Goal: Task Accomplishment & Management: Complete application form

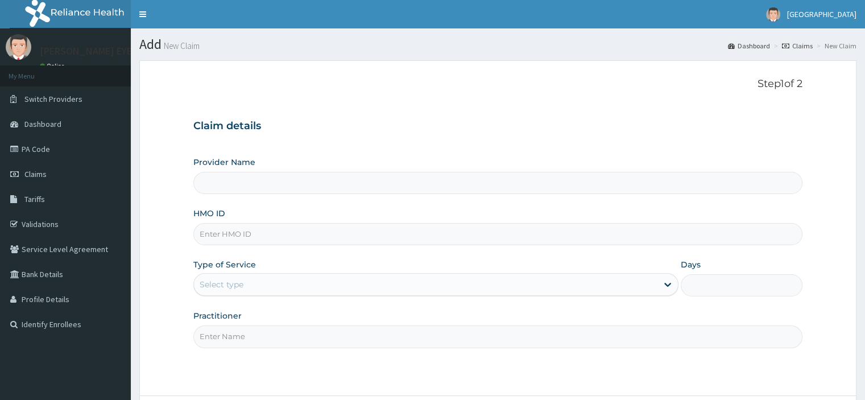
type input "[PERSON_NAME] EYE CLINIC"
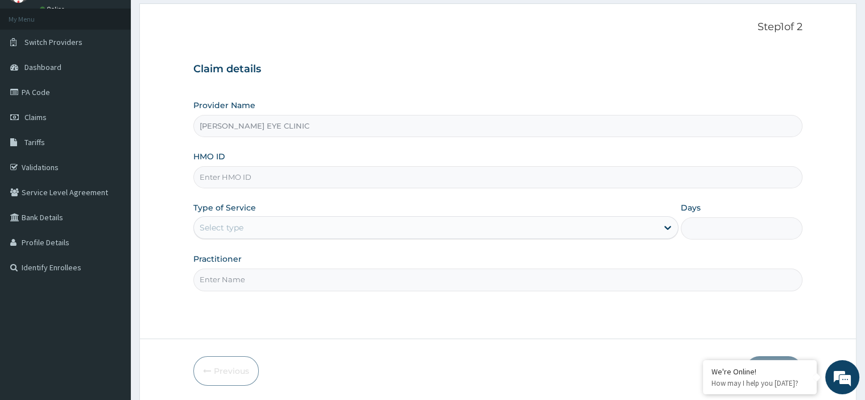
scroll to position [27, 0]
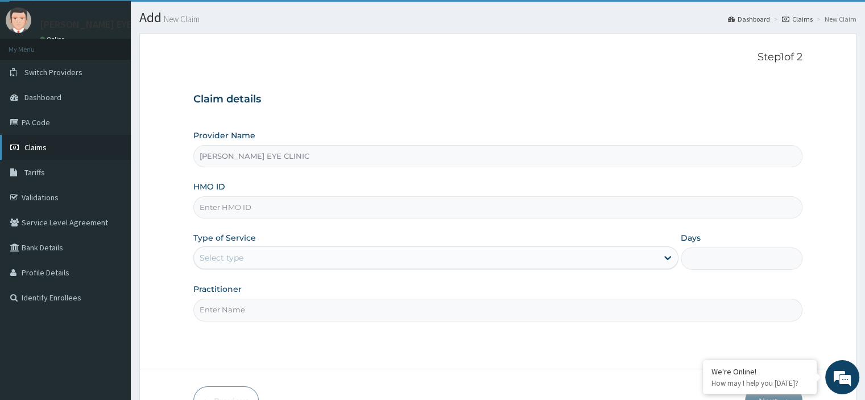
click at [82, 154] on link "Claims" at bounding box center [65, 147] width 131 height 25
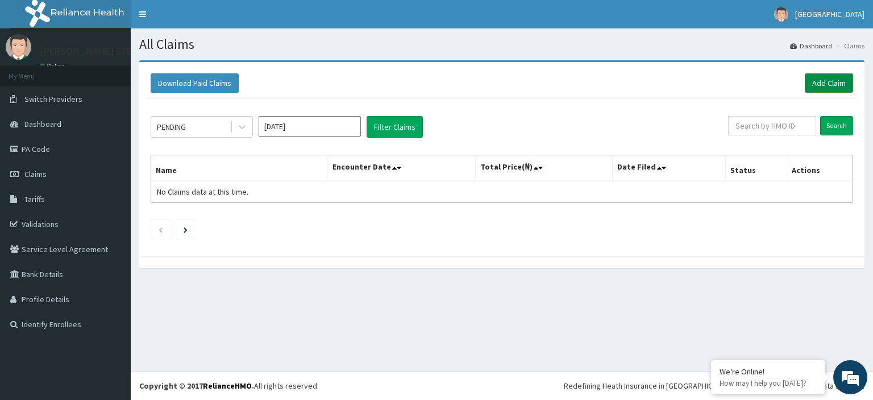
click at [829, 80] on link "Add Claim" at bounding box center [829, 82] width 48 height 19
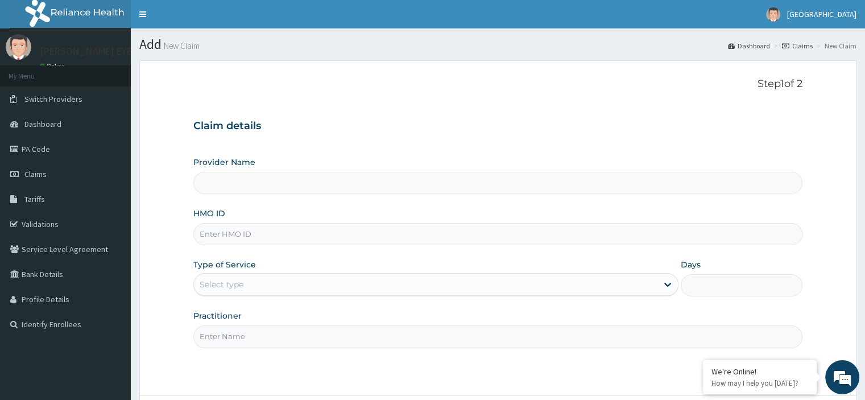
type input "PAVIK EYE CLINIC"
click at [309, 242] on input "HMO ID" at bounding box center [497, 234] width 608 height 22
paste input "GMS/10127/D"
type input "GMS/10127/D"
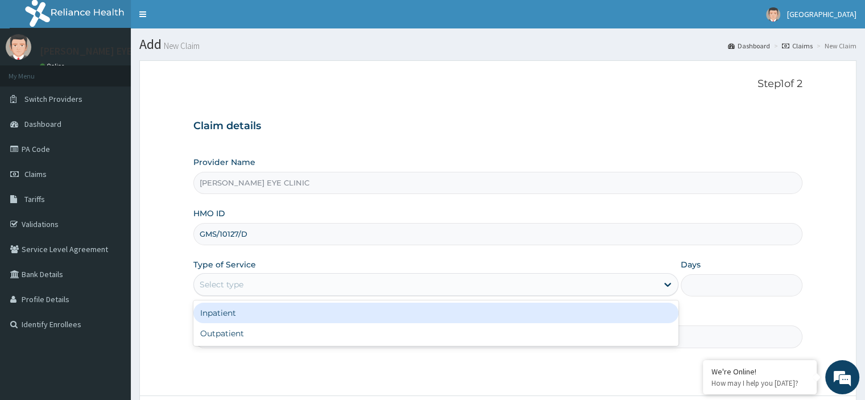
click at [260, 285] on div "Select type" at bounding box center [425, 284] width 463 height 18
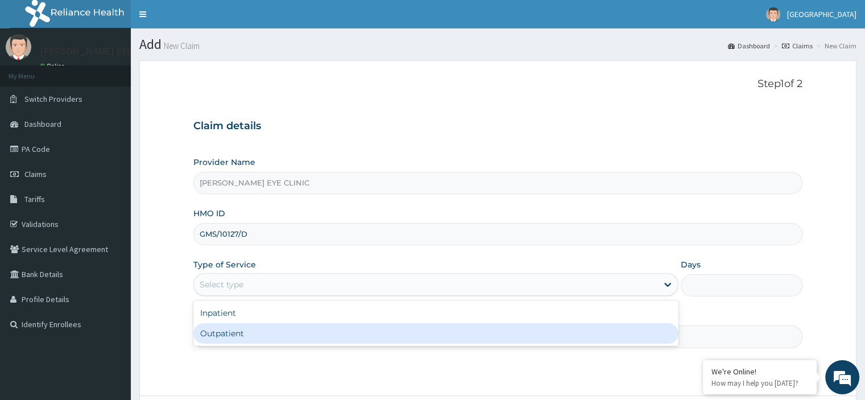
click at [241, 332] on div "Outpatient" at bounding box center [435, 333] width 485 height 20
type input "1"
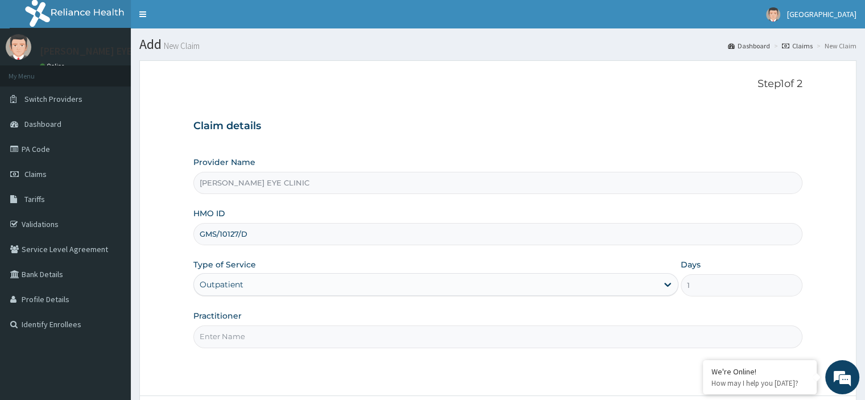
click at [242, 337] on input "Practitioner" at bounding box center [497, 336] width 608 height 22
type input "DR PAVIK"
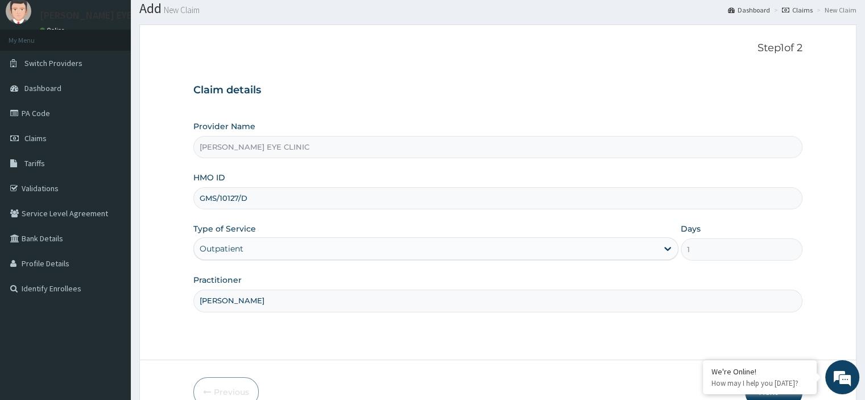
scroll to position [97, 0]
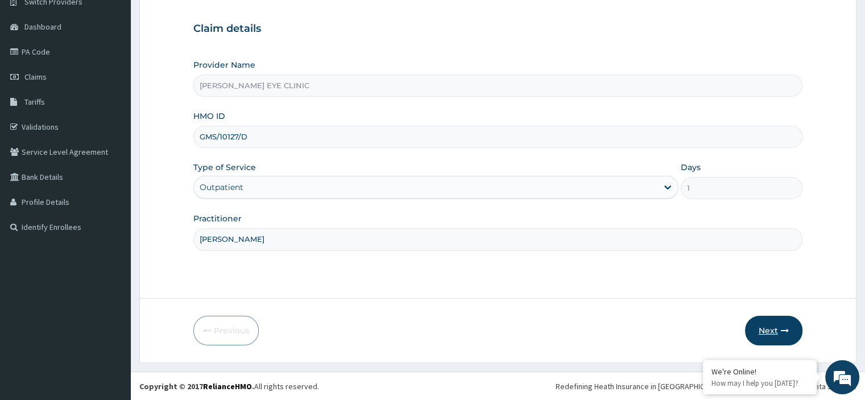
click at [786, 329] on icon "button" at bounding box center [784, 330] width 8 height 8
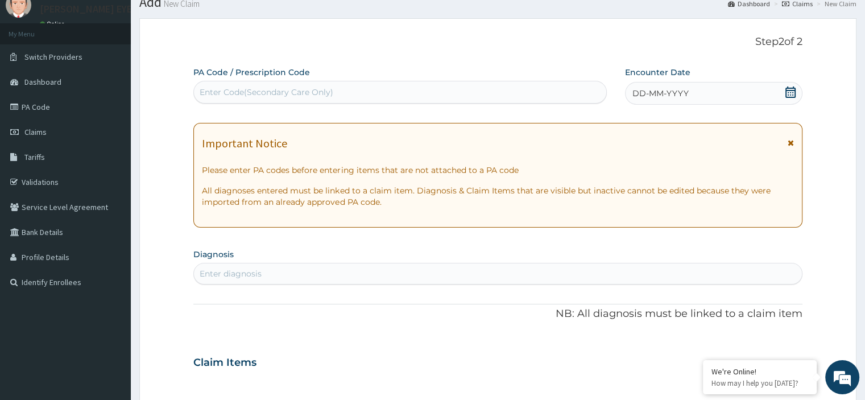
scroll to position [33, 0]
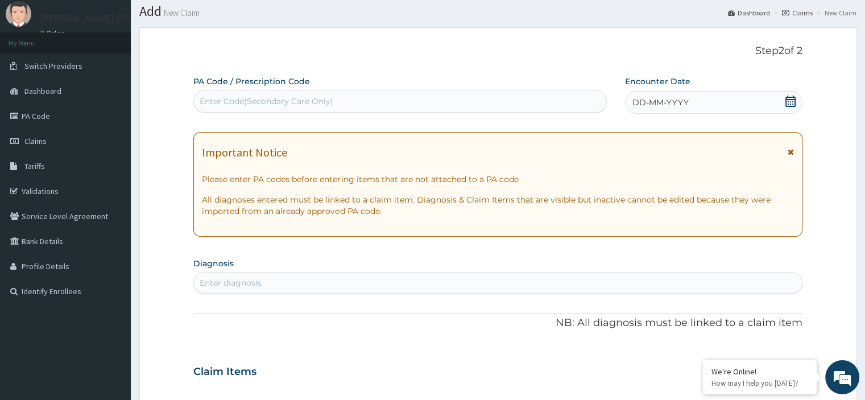
click at [217, 94] on div "Enter Code(Secondary Care Only)" at bounding box center [400, 101] width 412 height 18
paste input "PA/7329BF"
type input "PA/7329BF"
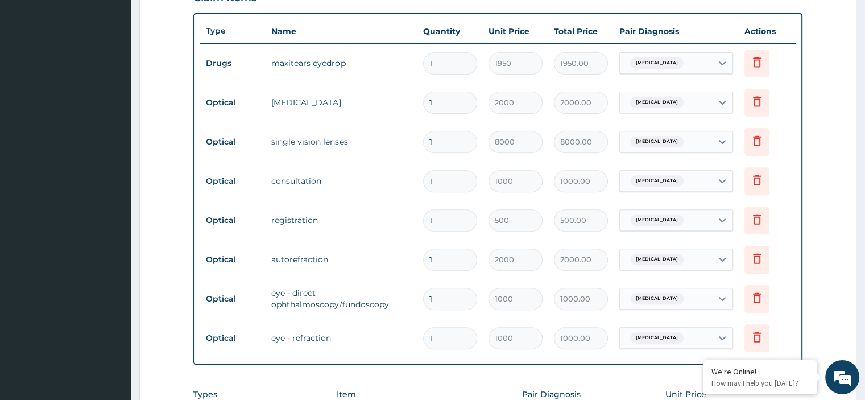
scroll to position [402, 0]
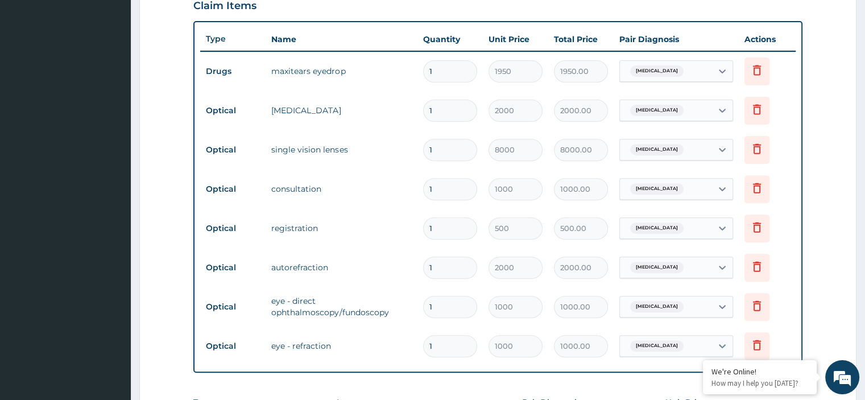
click at [434, 152] on input "1" at bounding box center [450, 150] width 54 height 22
type input "0.00"
type input "2"
type input "16000.00"
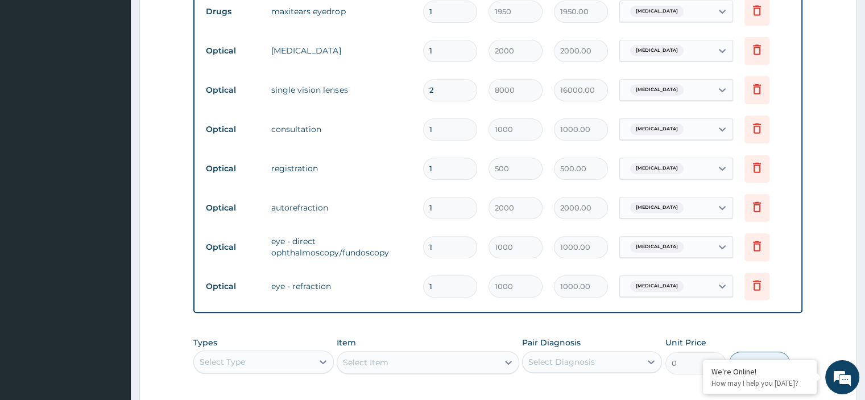
scroll to position [638, 0]
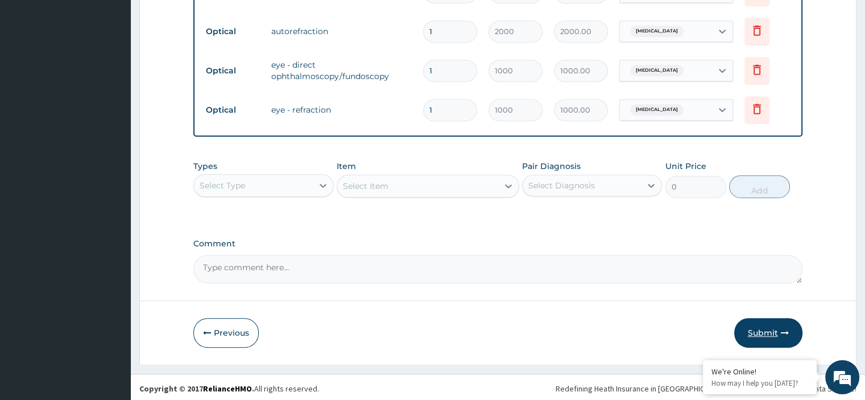
click at [773, 329] on button "Submit" at bounding box center [768, 333] width 68 height 30
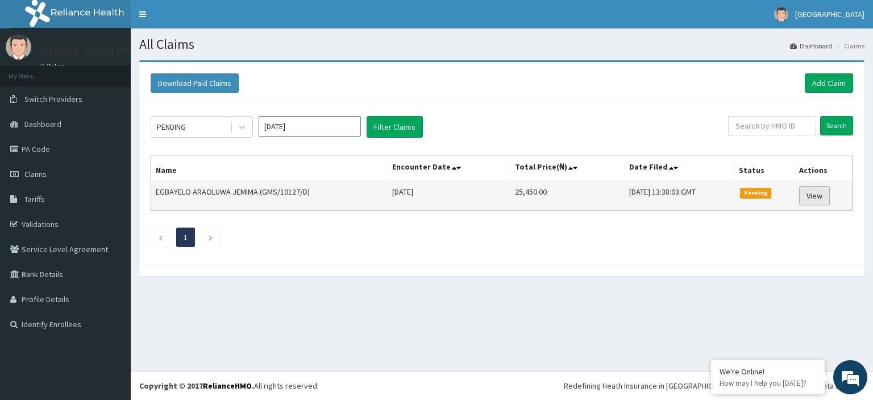
click at [824, 194] on link "View" at bounding box center [814, 195] width 31 height 19
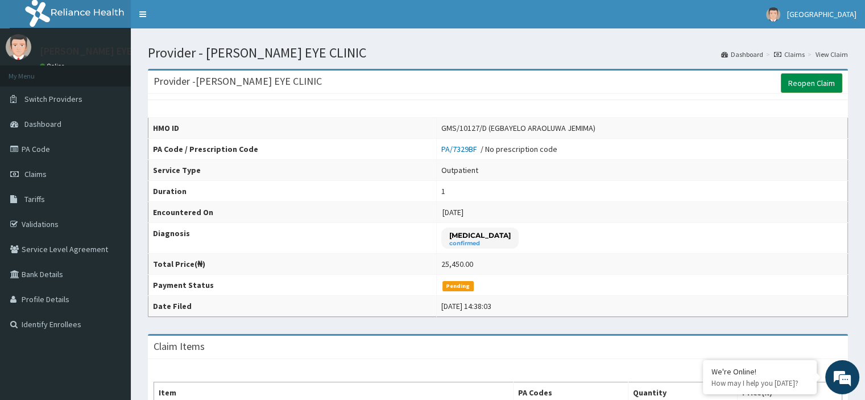
click at [816, 82] on link "Reopen Claim" at bounding box center [810, 82] width 61 height 19
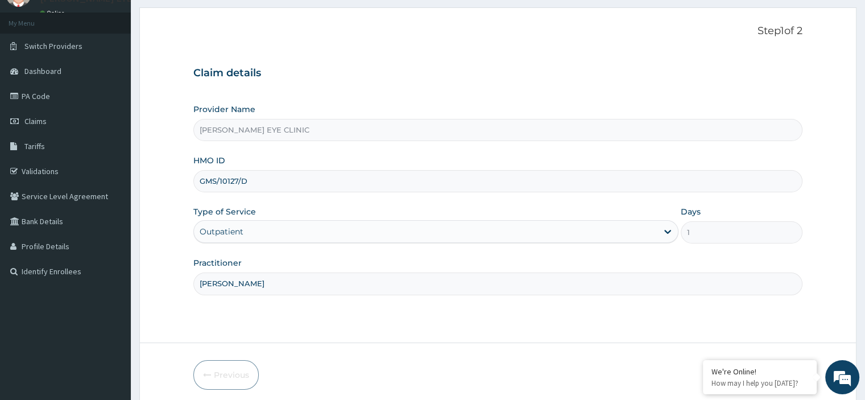
scroll to position [97, 0]
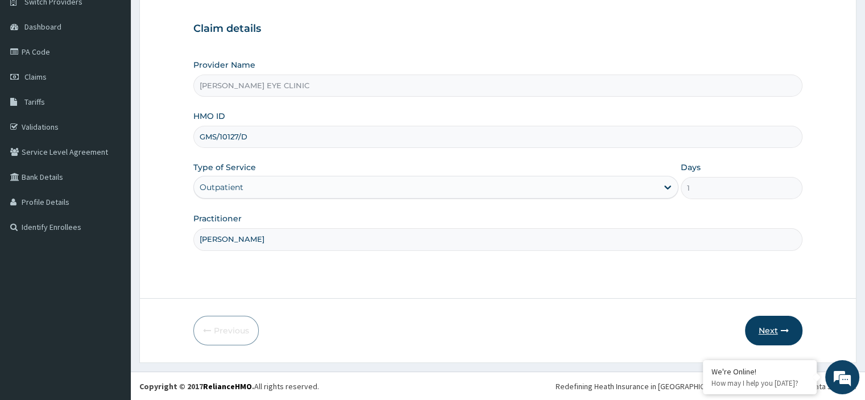
click at [782, 322] on button "Next" at bounding box center [773, 330] width 57 height 30
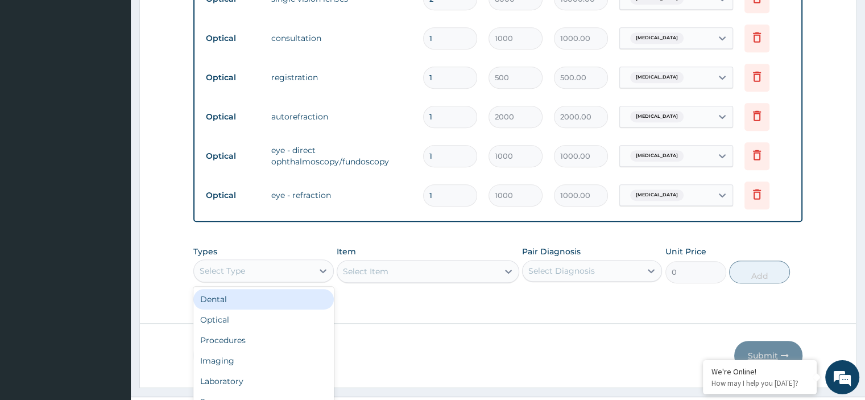
scroll to position [575, 0]
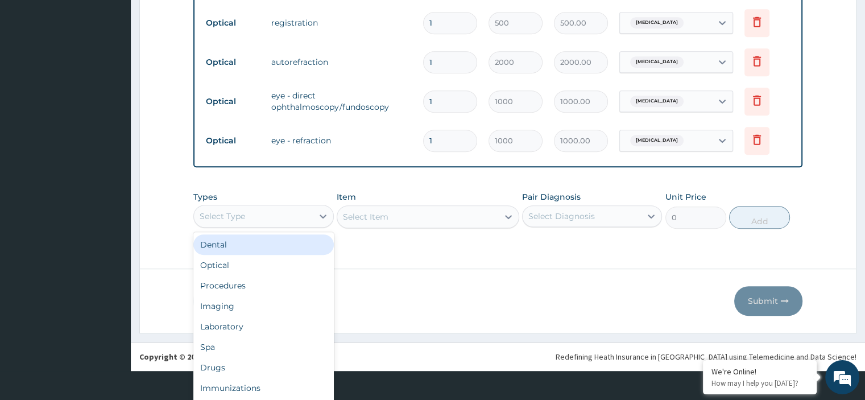
click at [284, 265] on div "Optical" at bounding box center [263, 265] width 140 height 20
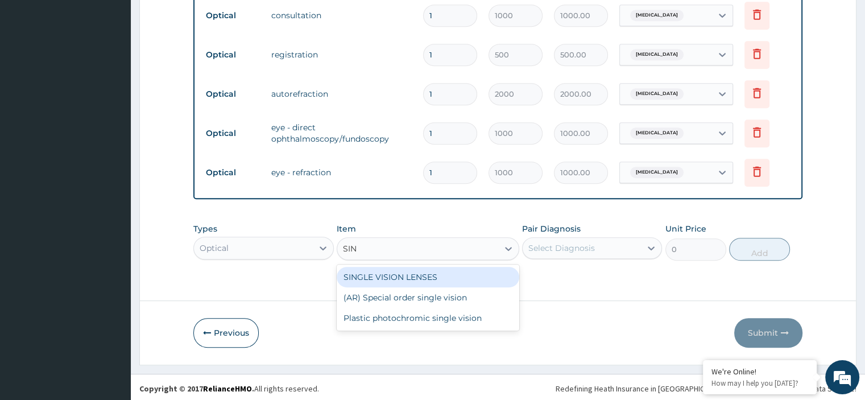
scroll to position [0, 0]
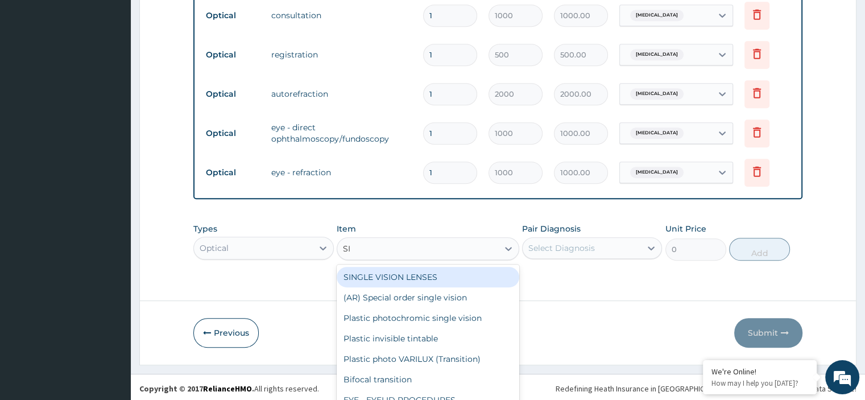
type input "S"
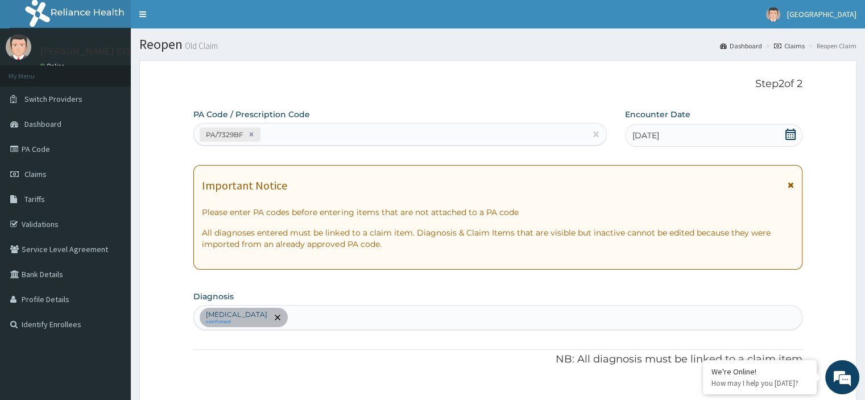
type input "VISIO"
click at [55, 166] on link "Claims" at bounding box center [65, 173] width 131 height 25
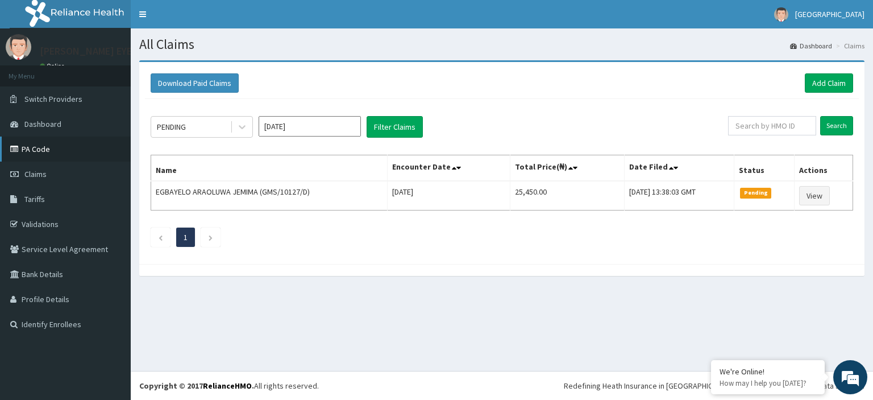
click at [89, 152] on link "PA Code" at bounding box center [65, 148] width 131 height 25
click at [831, 82] on link "Add Claim" at bounding box center [829, 82] width 48 height 19
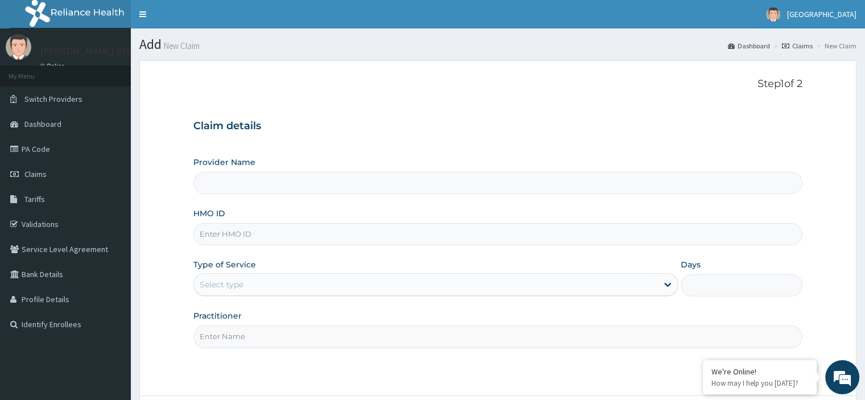
type input "[PERSON_NAME] EYE CLINIC"
click at [234, 231] on input "HMO ID" at bounding box center [497, 234] width 608 height 22
paste input "PA/6DA136"
type input "PA/6DA136"
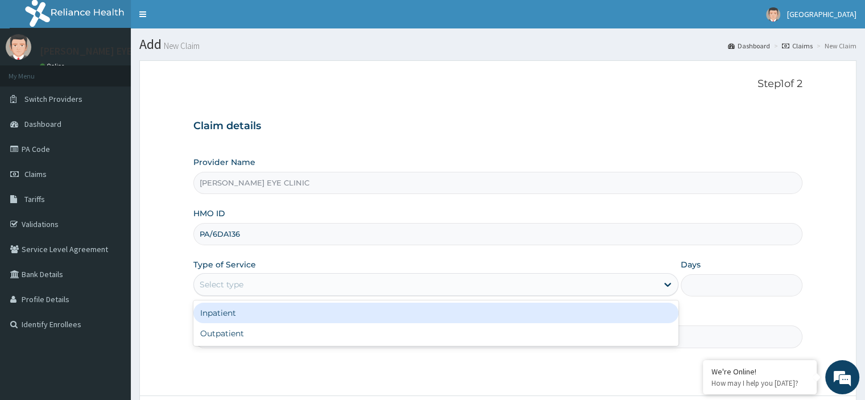
click at [243, 290] on div "Select type" at bounding box center [425, 284] width 463 height 18
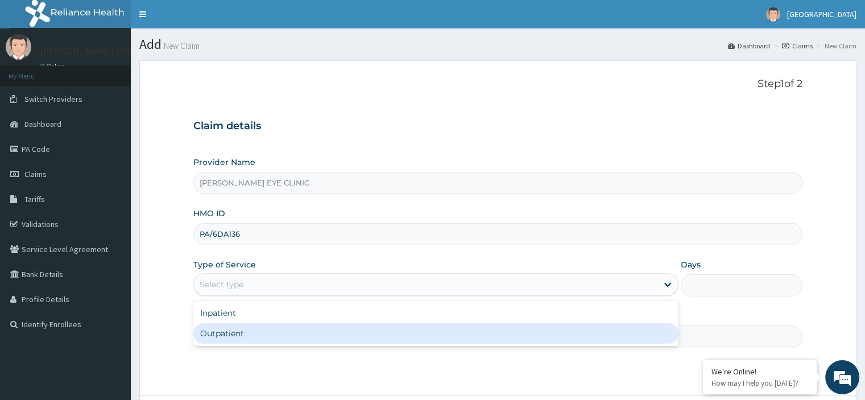
click at [230, 331] on div "Outpatient" at bounding box center [435, 333] width 485 height 20
type input "1"
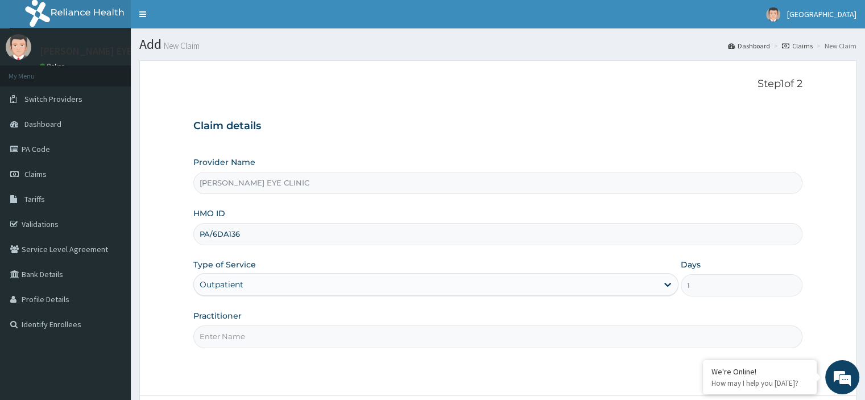
click at [230, 335] on input "Practitioner" at bounding box center [497, 336] width 608 height 22
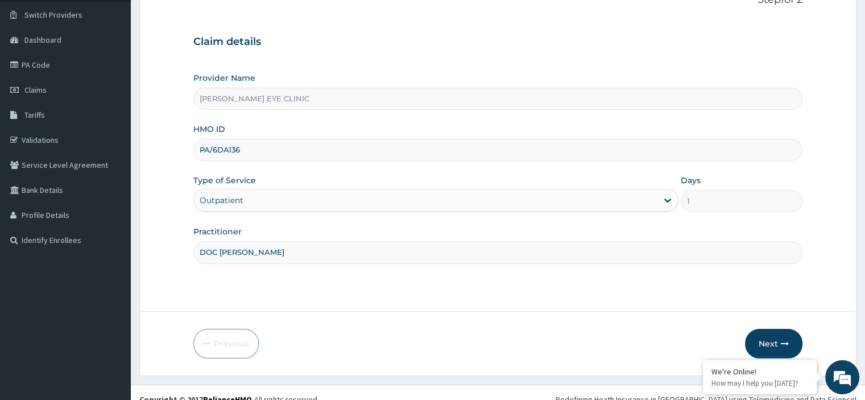
scroll to position [91, 0]
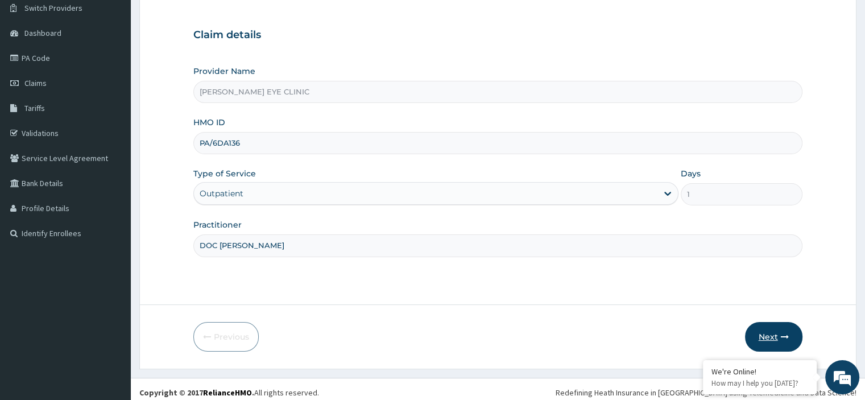
type input "DOC PAVIK"
click at [771, 336] on button "Next" at bounding box center [773, 337] width 57 height 30
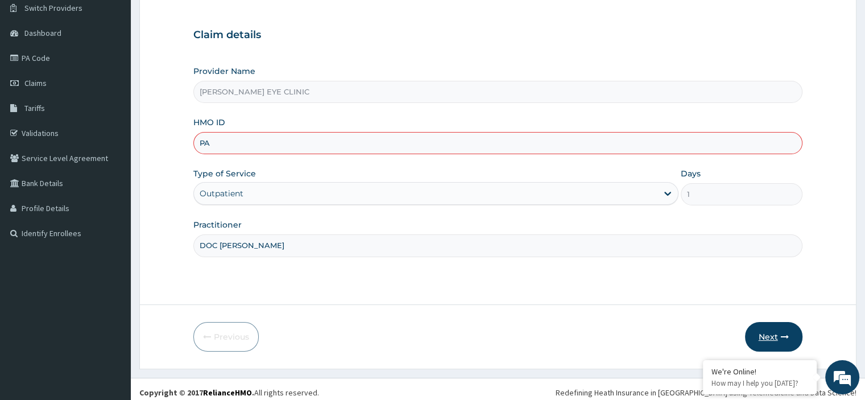
type input "P"
paste input "GMS/10127/E"
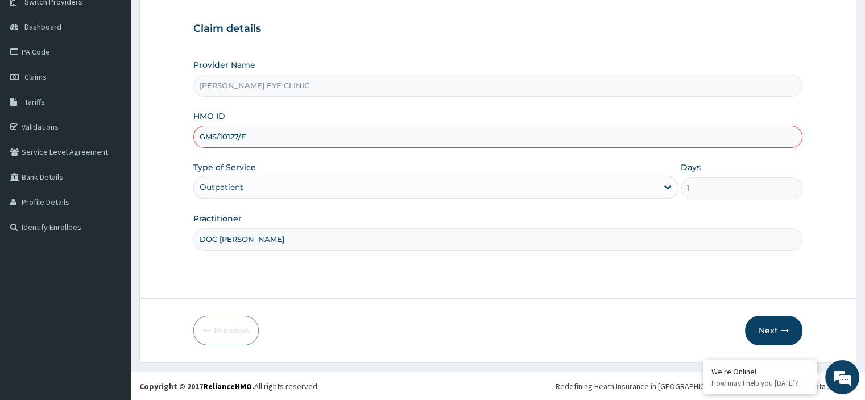
type input "GMS/10127/E"
click at [261, 236] on input "DOC PAVIK" at bounding box center [497, 239] width 608 height 22
type input "D"
type input "C"
type input "DR CHIAMAKA"
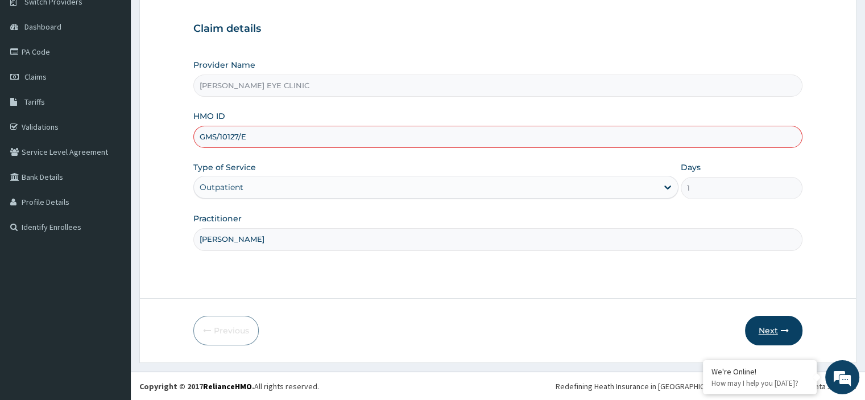
click at [764, 323] on button "Next" at bounding box center [773, 330] width 57 height 30
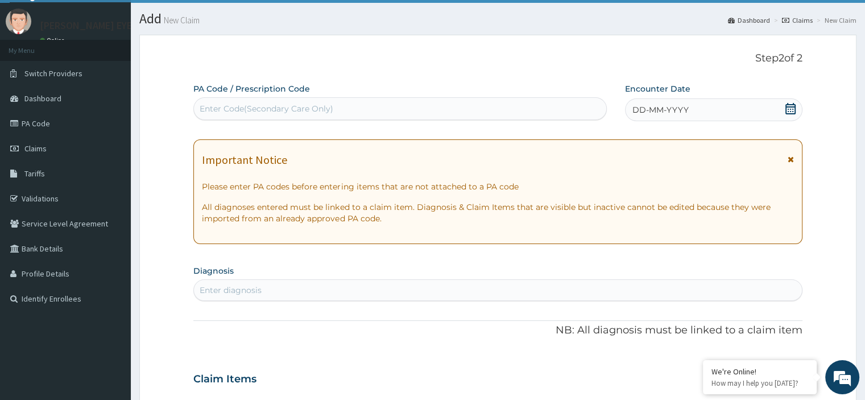
scroll to position [0, 0]
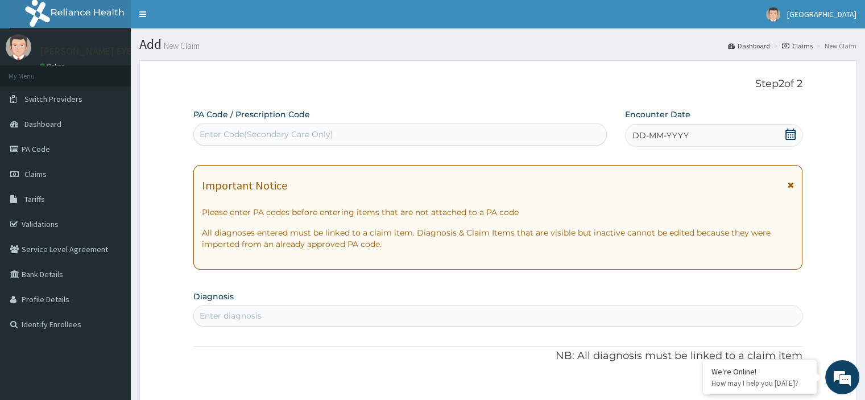
paste input "PA/6DA136"
type input "PA/6DA136"
paste input "PA/6DA136"
type input "PA/6DA136"
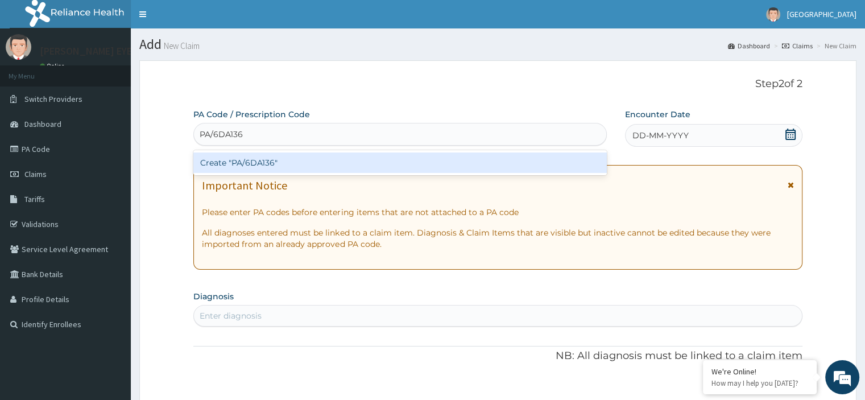
click at [253, 155] on div "Create "PA/6DA136"" at bounding box center [399, 162] width 413 height 20
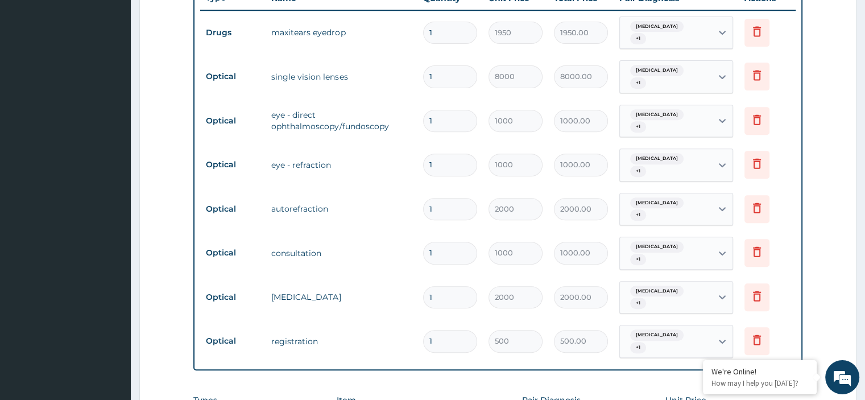
scroll to position [450, 0]
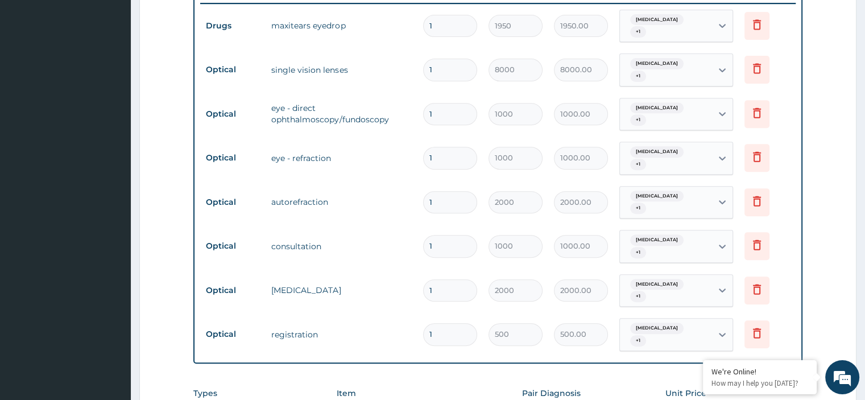
click at [441, 60] on input "1" at bounding box center [450, 70] width 54 height 22
type input "0.00"
type input "2"
type input "16000.00"
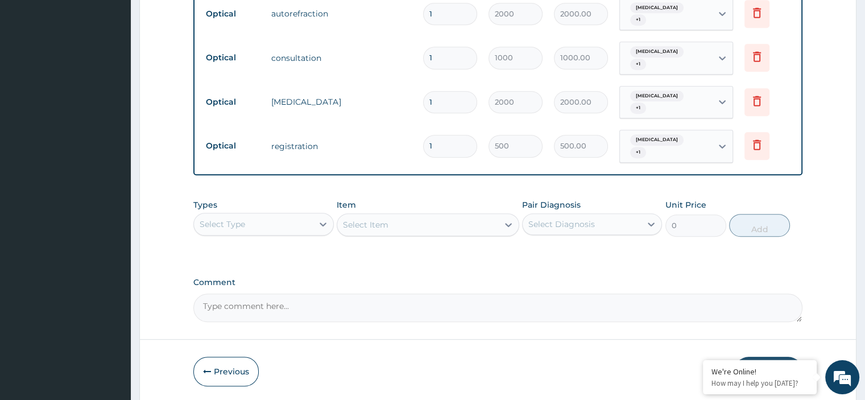
click at [768, 356] on button "Submit" at bounding box center [768, 371] width 68 height 30
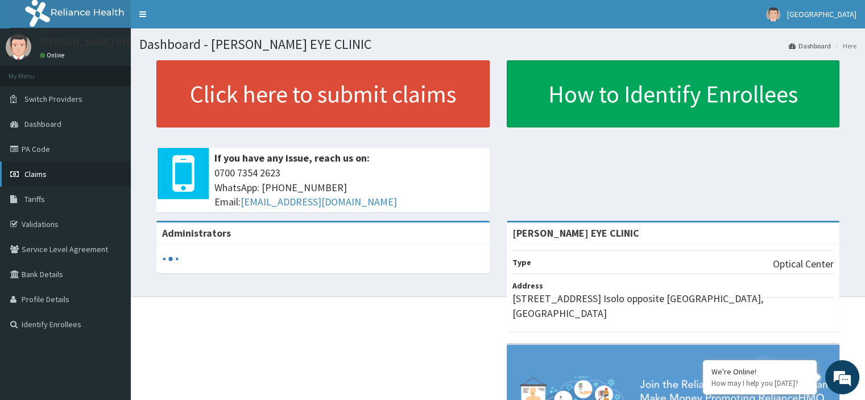
click at [77, 172] on link "Claims" at bounding box center [65, 173] width 131 height 25
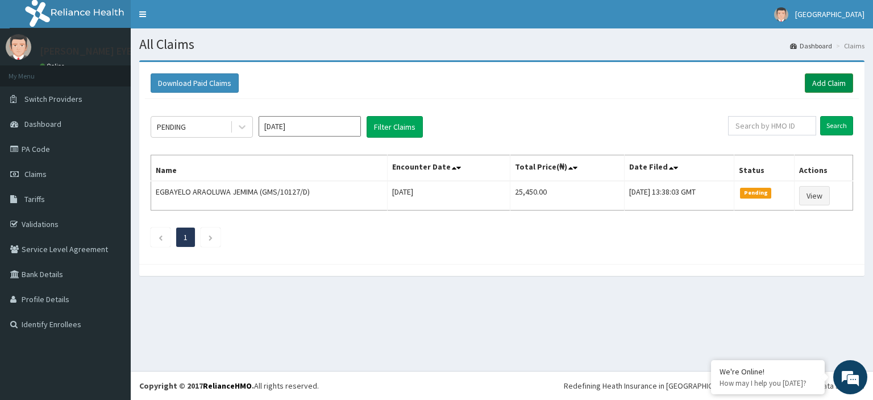
click at [834, 86] on link "Add Claim" at bounding box center [829, 82] width 48 height 19
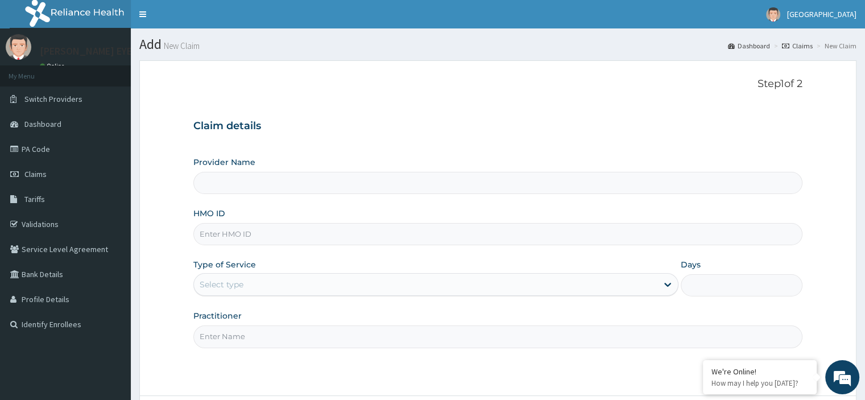
type input "[PERSON_NAME] EYE CLINIC"
click at [259, 235] on input "HMO ID" at bounding box center [497, 234] width 608 height 22
paste input "PA/6DA136"
type input "PA/6DA136"
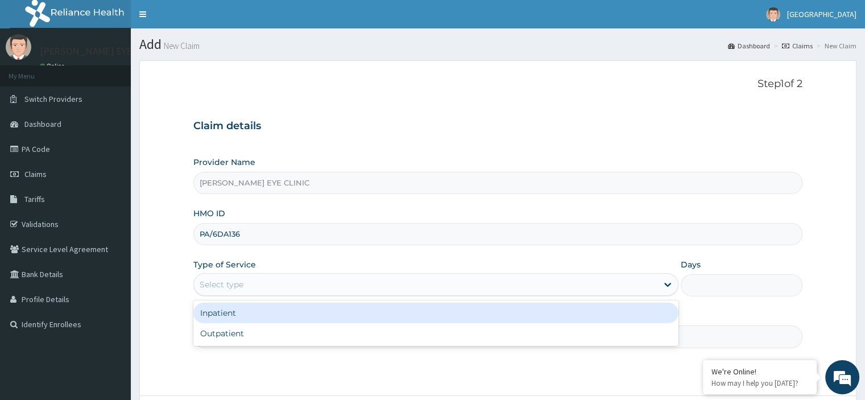
click at [249, 284] on div "Select type" at bounding box center [425, 284] width 463 height 18
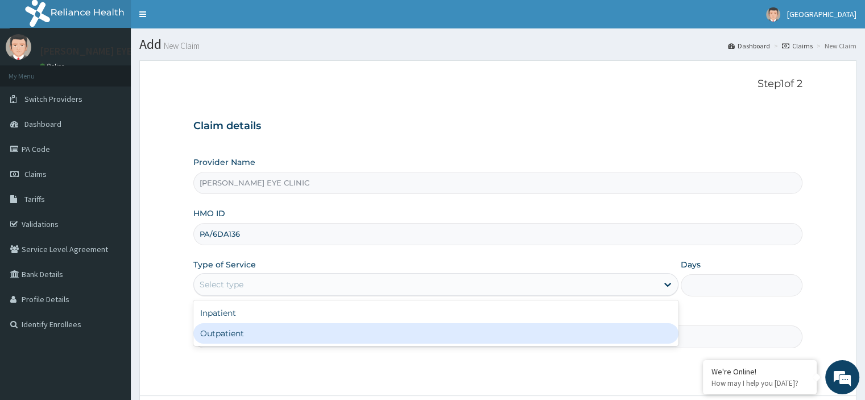
click at [225, 331] on div "Outpatient" at bounding box center [435, 333] width 485 height 20
type input "1"
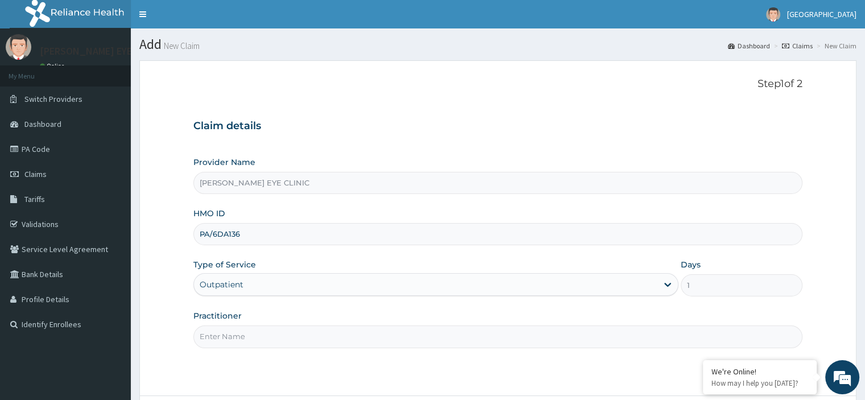
click at [221, 335] on input "Practitioner" at bounding box center [497, 336] width 608 height 22
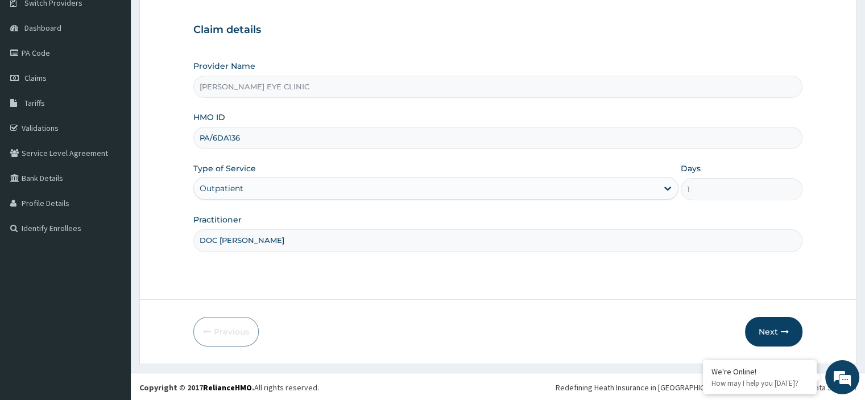
scroll to position [97, 0]
type input "DOC PAVIK"
click at [768, 329] on button "Next" at bounding box center [773, 330] width 57 height 30
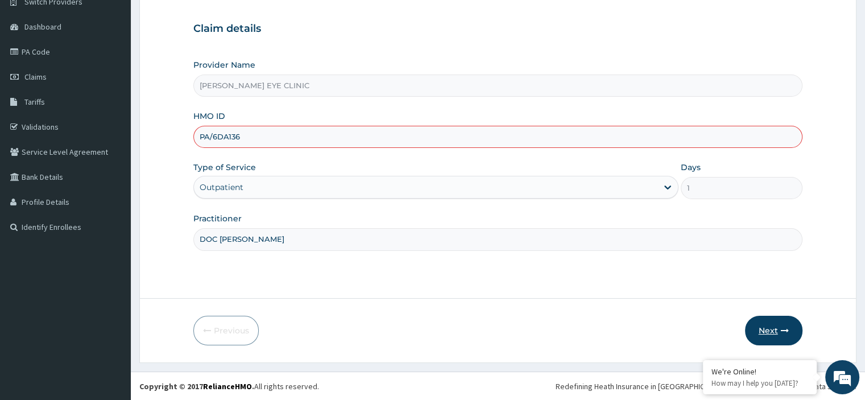
click at [768, 332] on button "Next" at bounding box center [773, 330] width 57 height 30
click at [787, 325] on button "Next" at bounding box center [773, 330] width 57 height 30
click at [250, 138] on input "PA/6DA136" at bounding box center [497, 137] width 608 height 22
click at [238, 135] on input "PA/6DA136" at bounding box center [497, 137] width 608 height 22
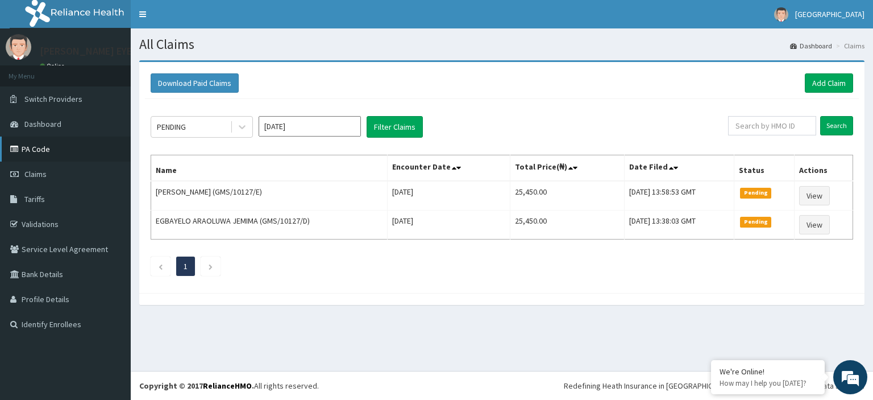
click at [33, 147] on link "PA Code" at bounding box center [65, 148] width 131 height 25
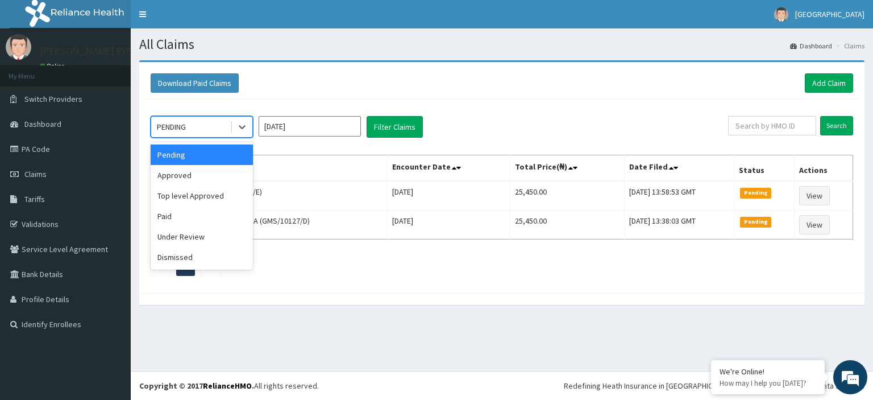
click at [201, 174] on div "Approved" at bounding box center [202, 175] width 102 height 20
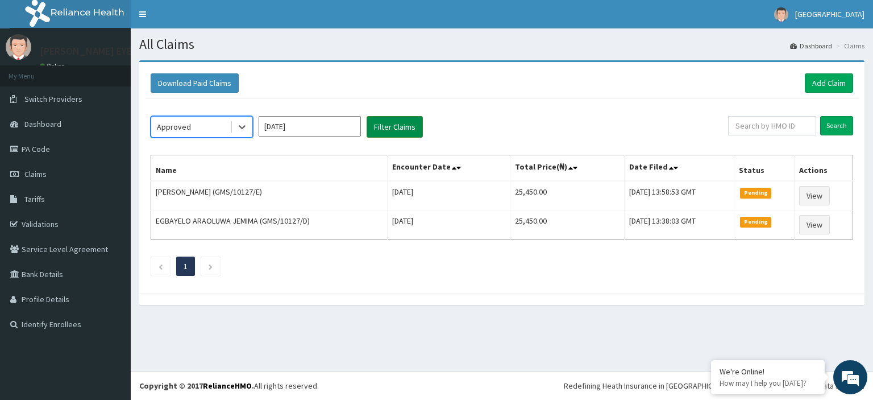
click at [402, 131] on button "Filter Claims" at bounding box center [395, 127] width 56 height 22
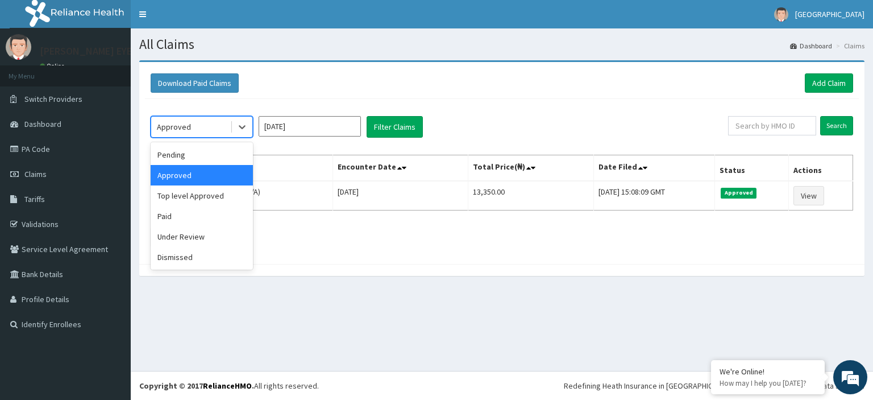
click at [200, 193] on div "Top level Approved" at bounding box center [202, 195] width 102 height 20
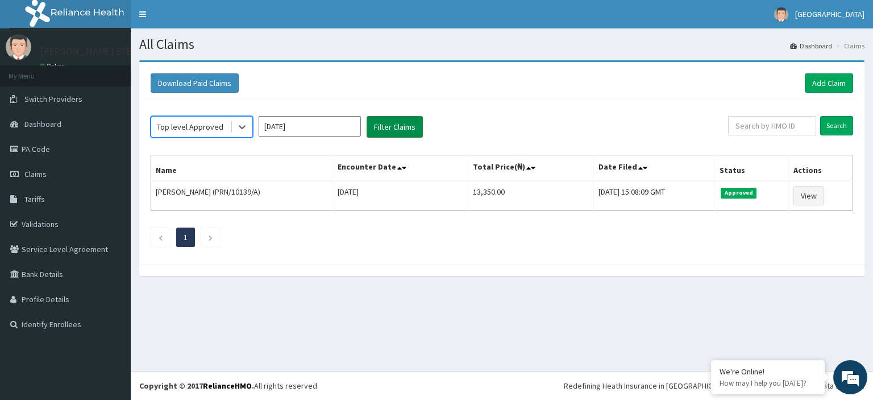
click at [382, 126] on button "Filter Claims" at bounding box center [395, 127] width 56 height 22
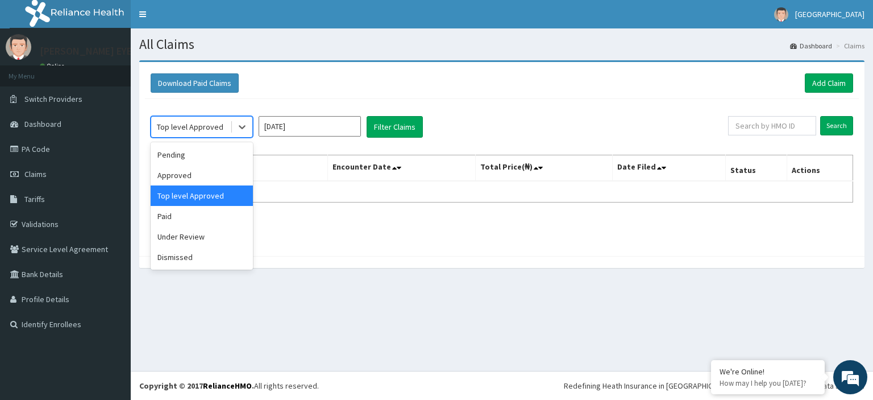
click at [191, 162] on div "Pending" at bounding box center [202, 154] width 102 height 20
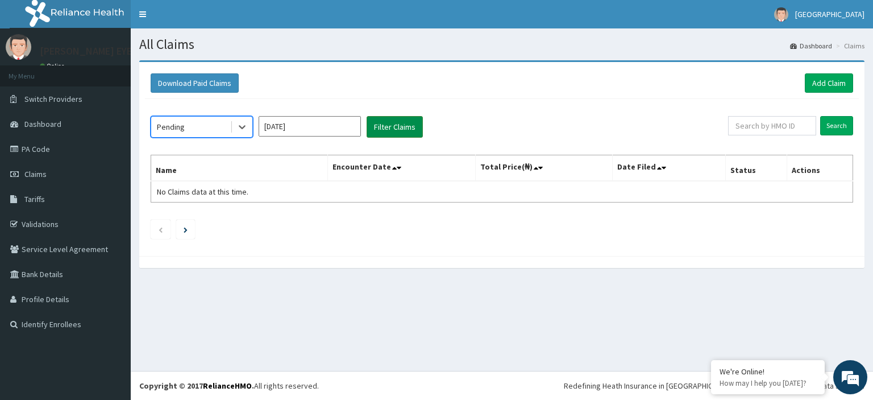
click at [410, 134] on button "Filter Claims" at bounding box center [395, 127] width 56 height 22
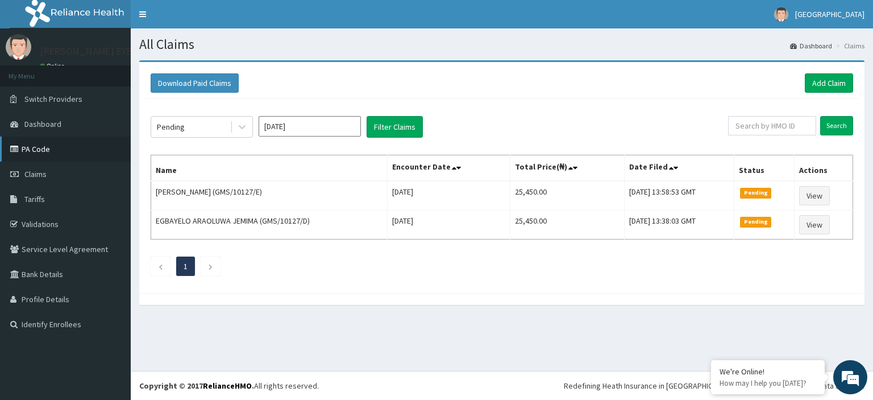
click at [41, 155] on link "PA Code" at bounding box center [65, 148] width 131 height 25
click at [807, 89] on link "Add Claim" at bounding box center [829, 82] width 48 height 19
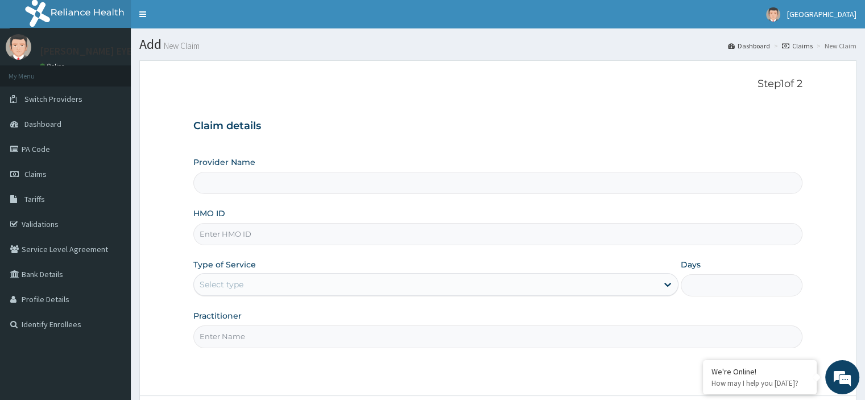
type input "PAVIK EYE CLINIC"
click at [221, 236] on input "HMO ID" at bounding box center [497, 234] width 608 height 22
paste input "DFD/10023/A"
type input "DFD/10023/A"
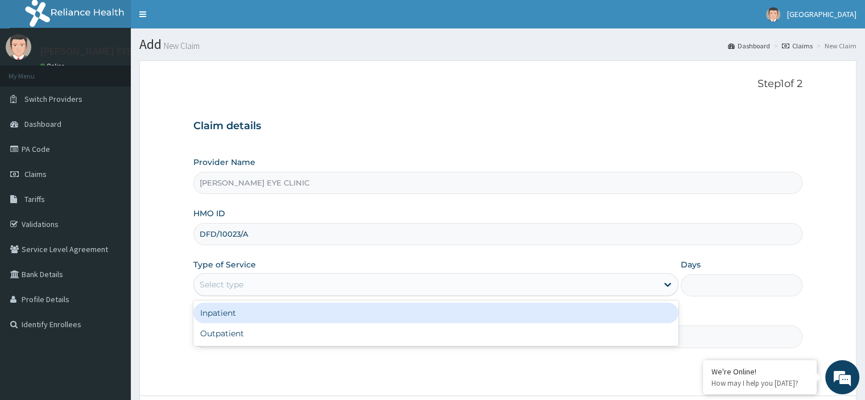
click at [232, 279] on div "Select type" at bounding box center [222, 284] width 44 height 11
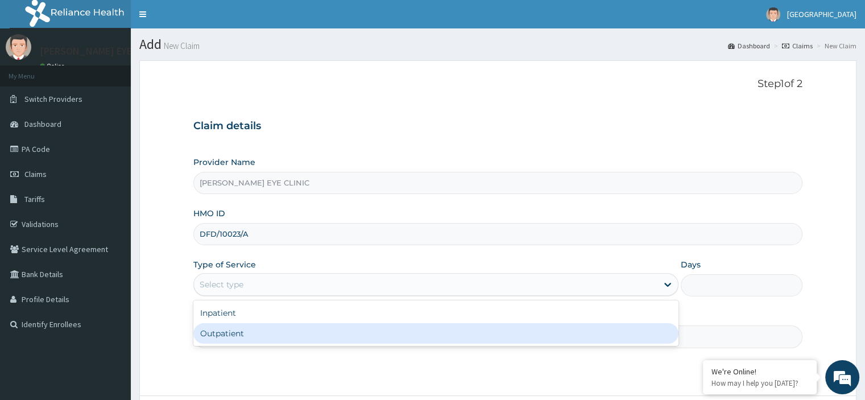
click at [222, 333] on div "Outpatient" at bounding box center [435, 333] width 485 height 20
type input "1"
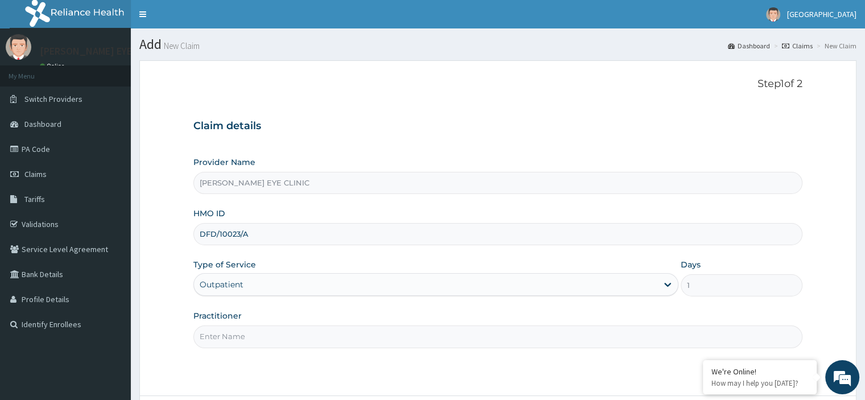
click at [223, 336] on input "Practitioner" at bounding box center [497, 336] width 608 height 22
type input "DOC CHIAMAKA"
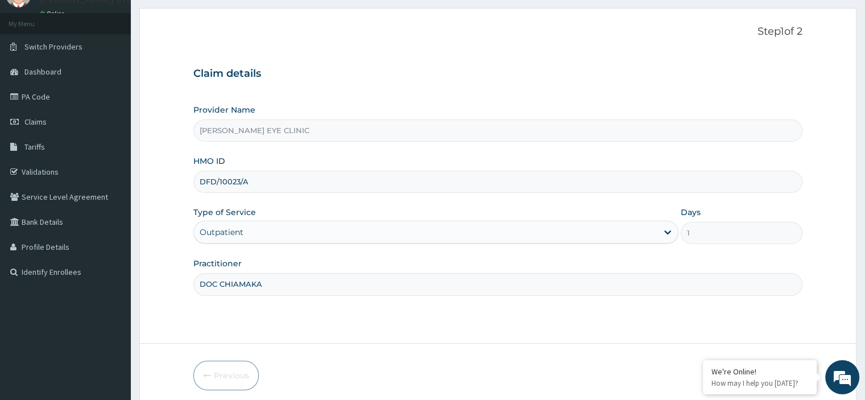
scroll to position [97, 0]
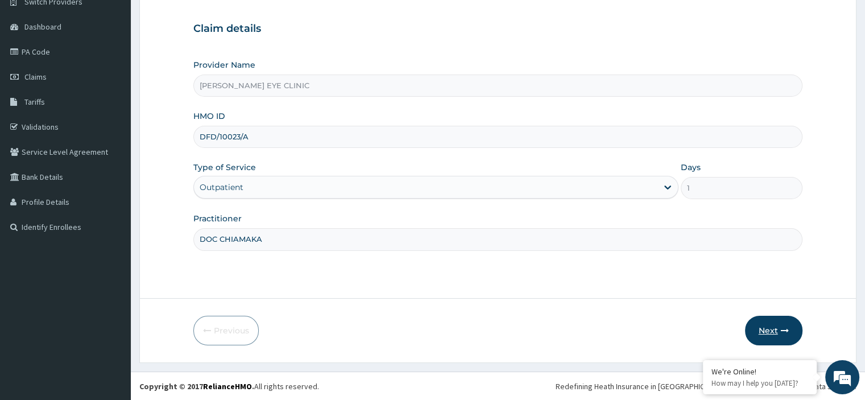
click at [768, 339] on button "Next" at bounding box center [773, 330] width 57 height 30
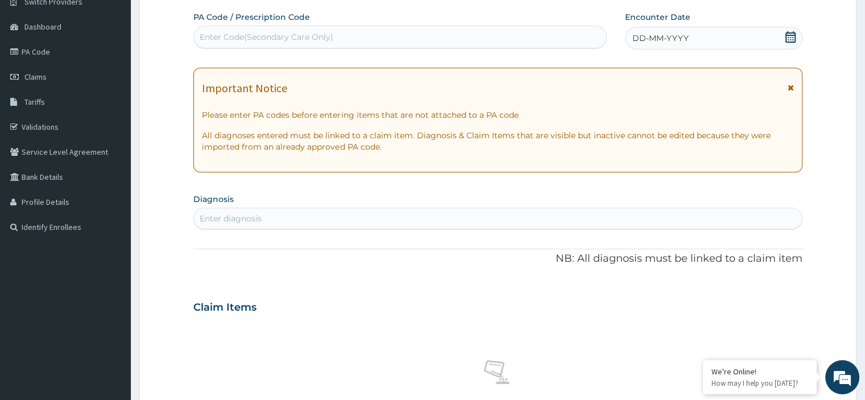
click at [223, 38] on div "Enter Code(Secondary Care Only)" at bounding box center [267, 36] width 134 height 11
click at [219, 38] on div "Enter Code(Secondary Care Only)" at bounding box center [267, 36] width 134 height 11
paste input "PA/532486"
type input "PA/532486"
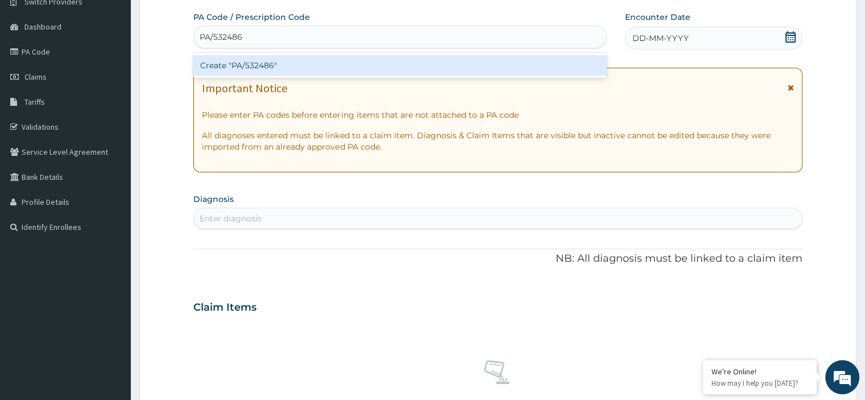
click at [236, 60] on div "Create "PA/532486"" at bounding box center [399, 65] width 413 height 20
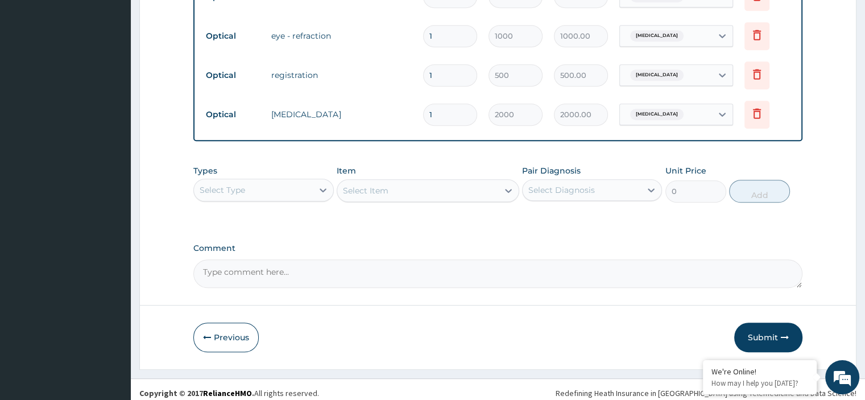
scroll to position [638, 0]
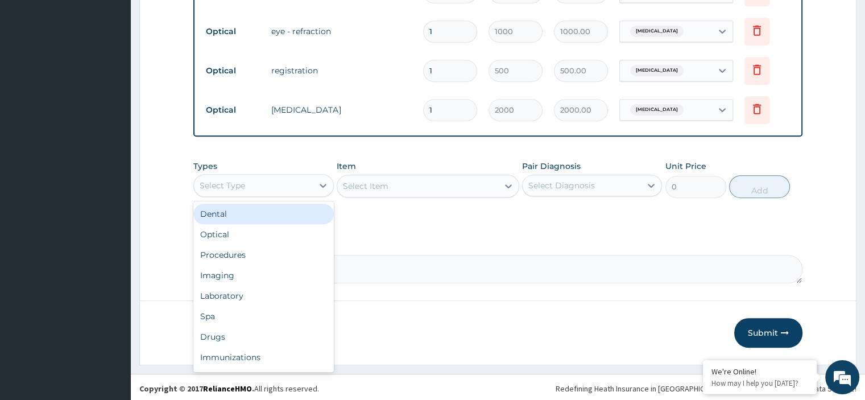
click at [270, 236] on div "Optical" at bounding box center [263, 234] width 140 height 20
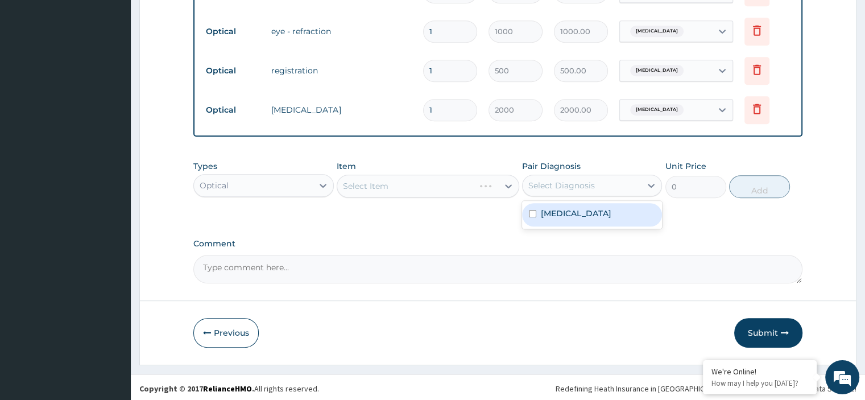
click at [552, 216] on div "Dry eyes" at bounding box center [592, 214] width 140 height 23
checkbox input "true"
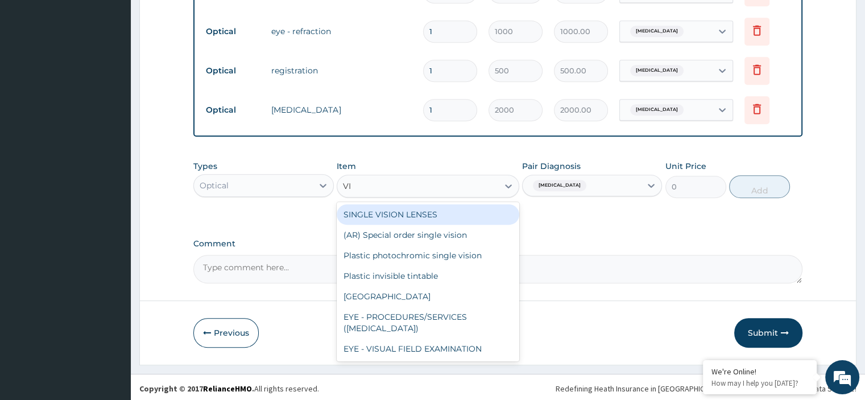
type input "VIS"
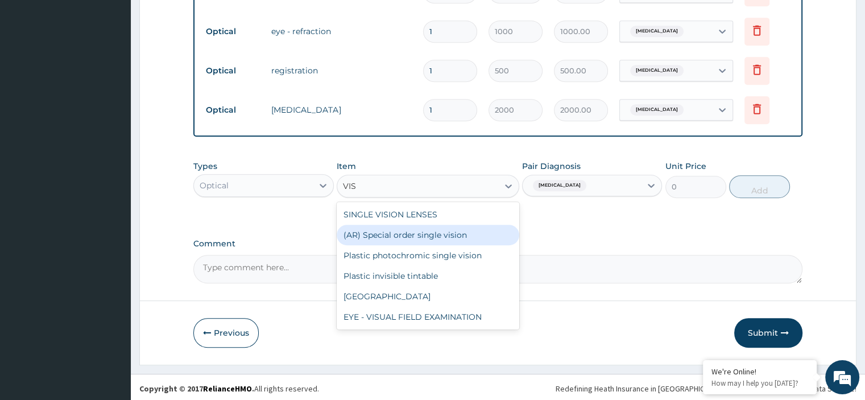
click at [375, 229] on div "(AR) Special order single vision" at bounding box center [427, 235] width 182 height 20
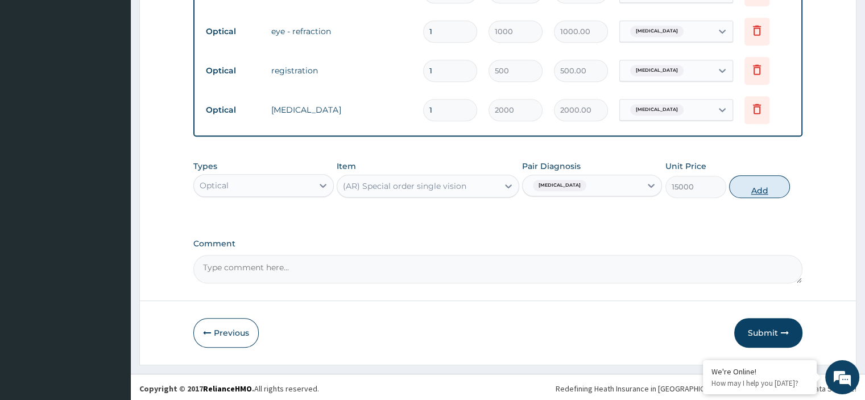
click at [763, 189] on button "Add" at bounding box center [759, 186] width 61 height 23
type input "0"
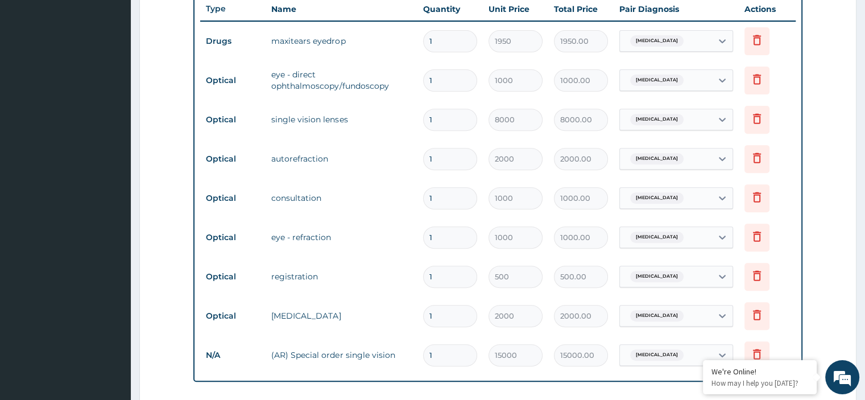
scroll to position [421, 0]
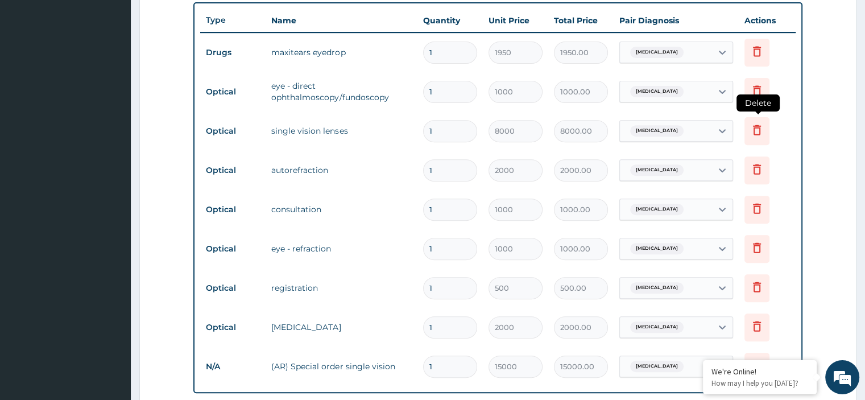
click at [754, 127] on icon at bounding box center [757, 130] width 14 height 14
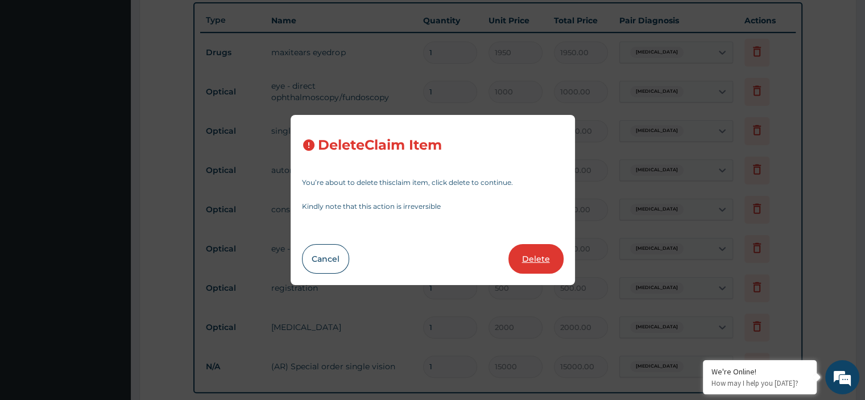
click at [542, 263] on button "Delete" at bounding box center [535, 259] width 55 height 30
type input "2000"
type input "2000.00"
type input "1000"
type input "1000.00"
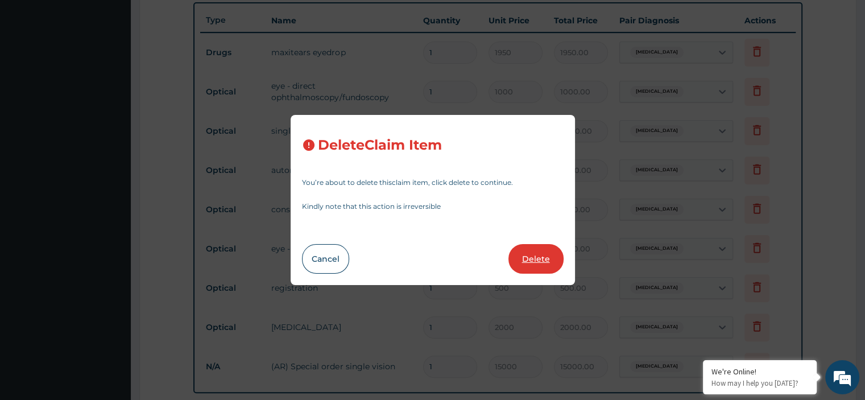
type input "500"
type input "500.00"
type input "2000"
type input "2000.00"
type input "15000"
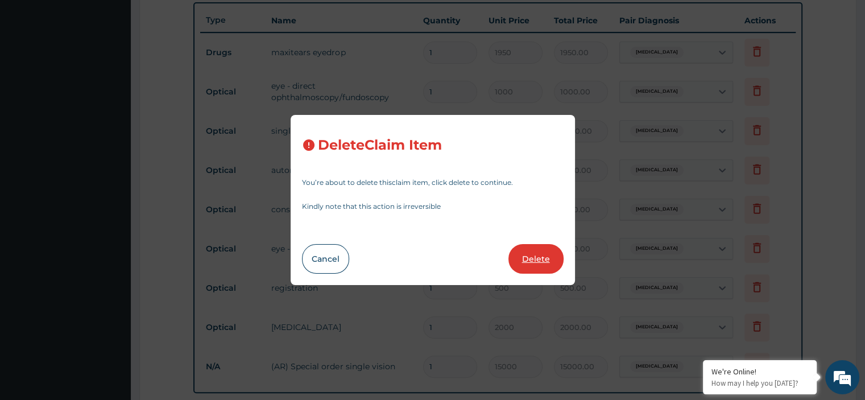
type input "15000.00"
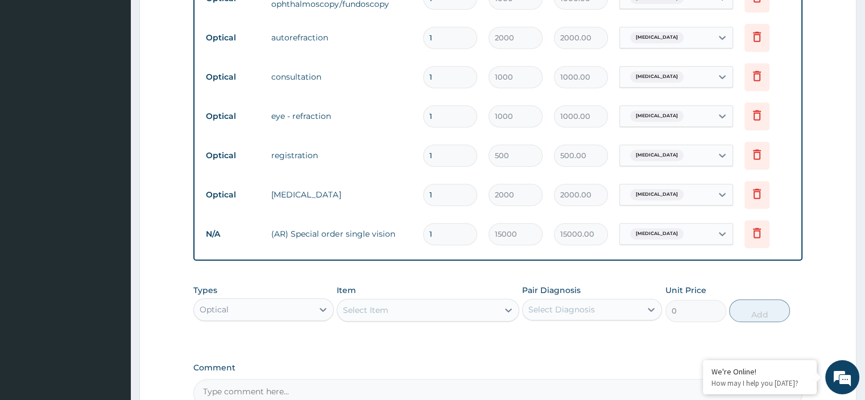
scroll to position [638, 0]
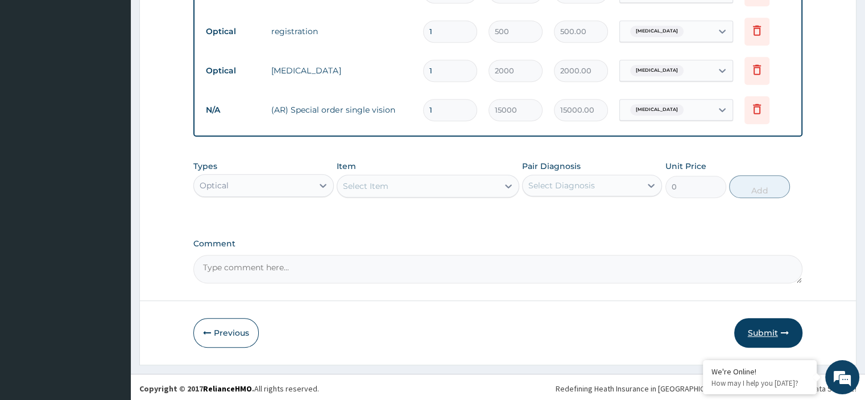
click at [771, 318] on button "Submit" at bounding box center [768, 333] width 68 height 30
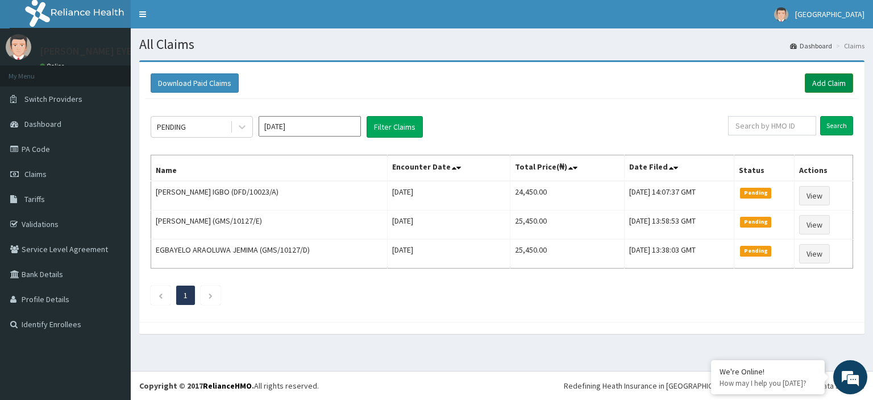
click at [841, 82] on link "Add Claim" at bounding box center [829, 82] width 48 height 19
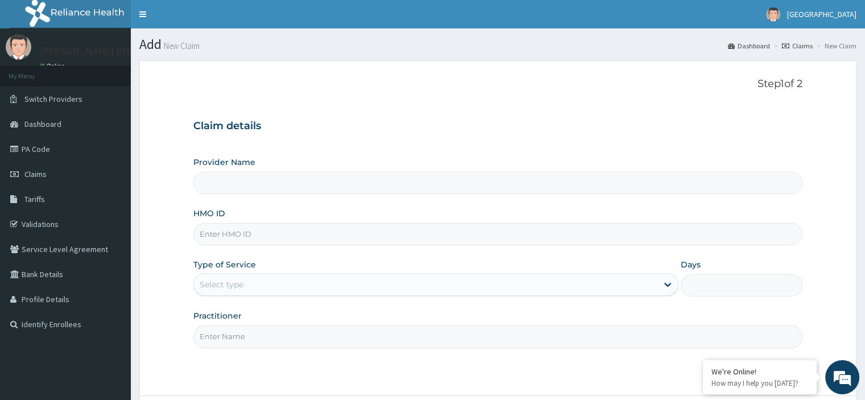
click at [242, 237] on input "HMO ID" at bounding box center [497, 234] width 608 height 22
type input "[PERSON_NAME] EYE CLINIC"
paste input "GMS/10127/"
type input "GMS/10127/A"
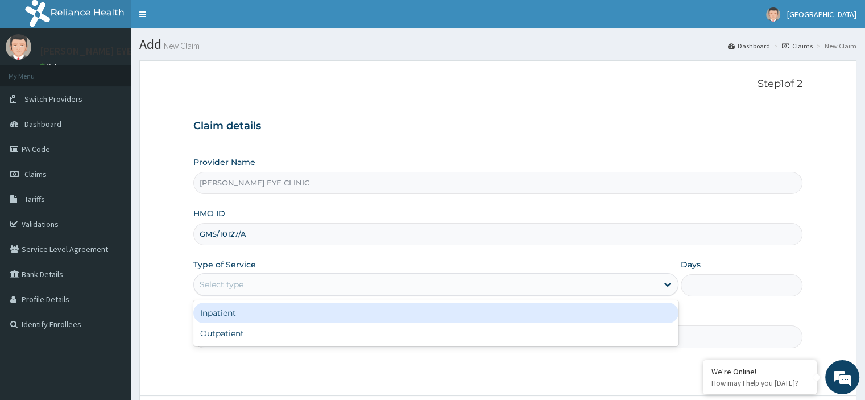
click at [245, 283] on div "Select type" at bounding box center [425, 284] width 463 height 18
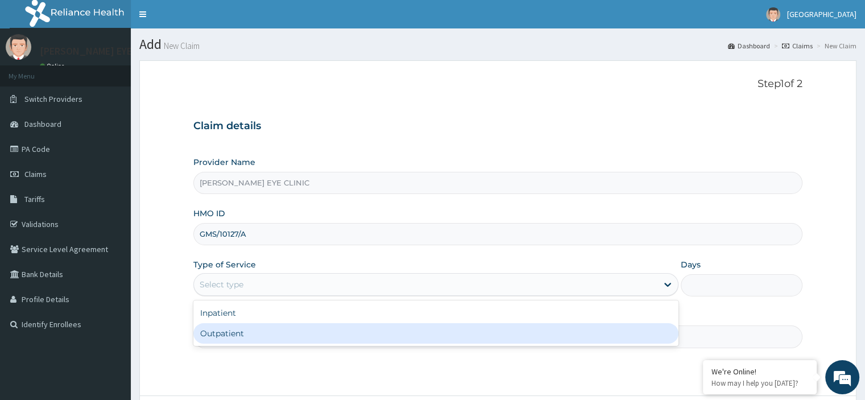
click at [223, 332] on div "Outpatient" at bounding box center [435, 333] width 485 height 20
type input "1"
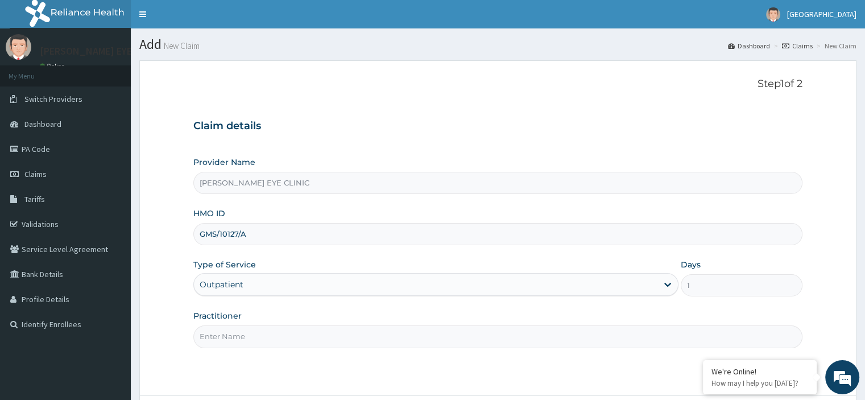
click at [223, 332] on input "Practitioner" at bounding box center [497, 336] width 608 height 22
type input "DOC CHIMAKA"
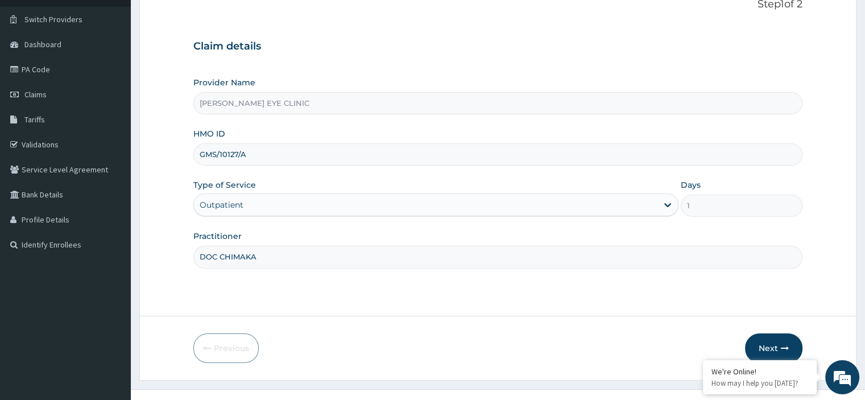
scroll to position [97, 0]
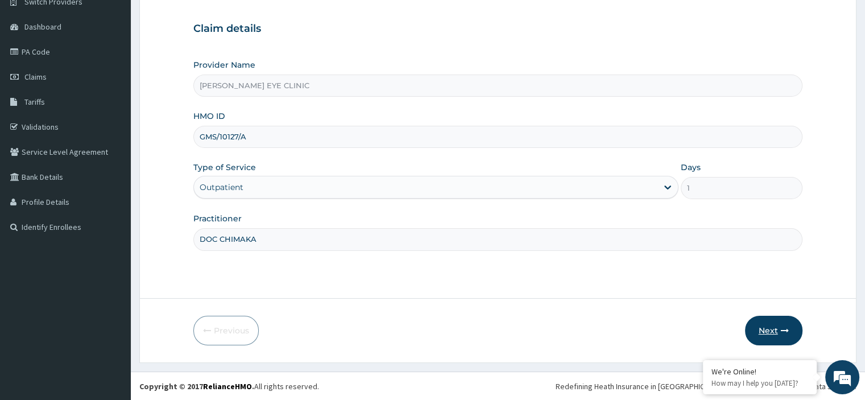
click at [774, 326] on button "Next" at bounding box center [773, 330] width 57 height 30
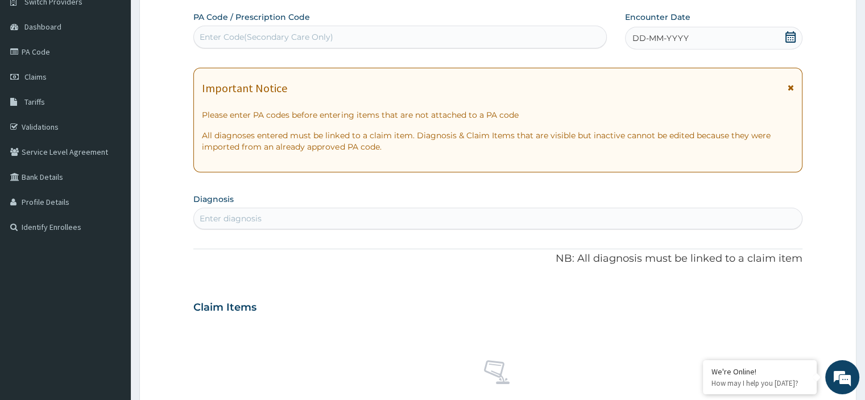
paste input "PA/176F43"
type input "PA/176F43"
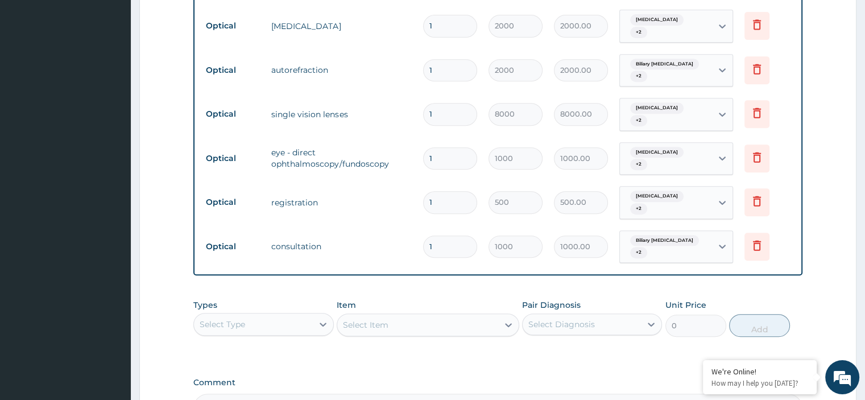
scroll to position [495, 0]
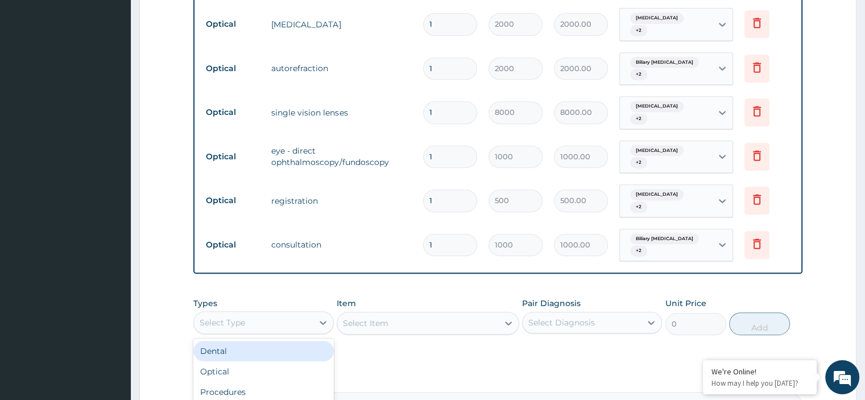
click at [260, 361] on div "Optical" at bounding box center [263, 371] width 140 height 20
click at [375, 311] on div "Select Item" at bounding box center [427, 322] width 182 height 23
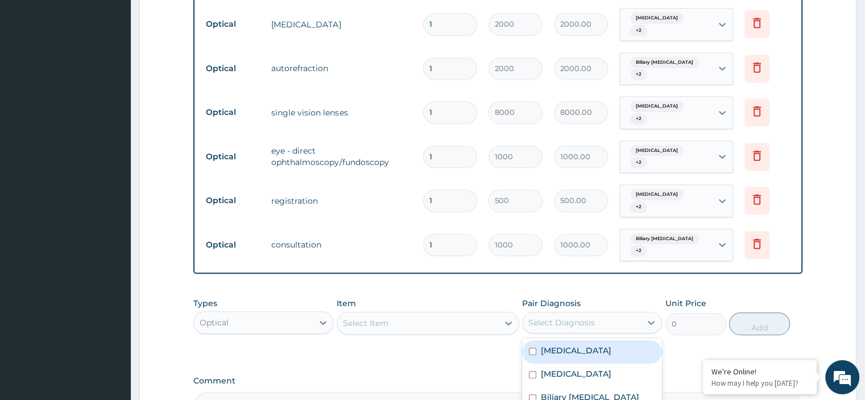
click at [573, 344] on label "[MEDICAL_DATA]" at bounding box center [576, 349] width 70 height 11
checkbox input "true"
click at [573, 368] on label "[MEDICAL_DATA]" at bounding box center [576, 373] width 70 height 11
checkbox input "true"
click at [580, 391] on label "Biliary stricture" at bounding box center [590, 396] width 98 height 11
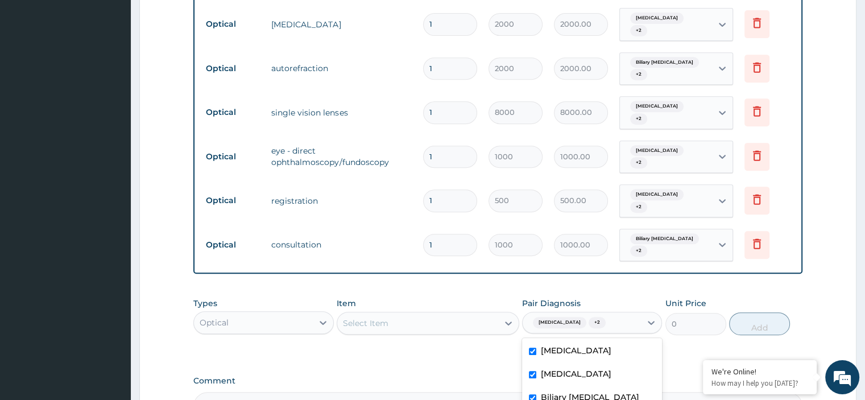
checkbox input "true"
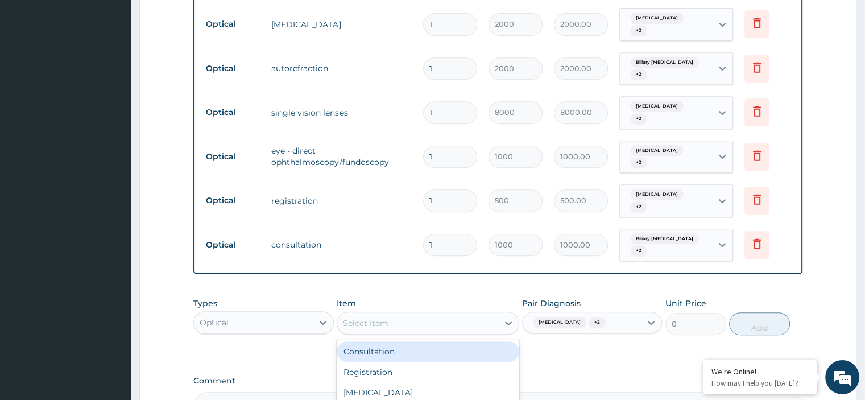
type input "V"
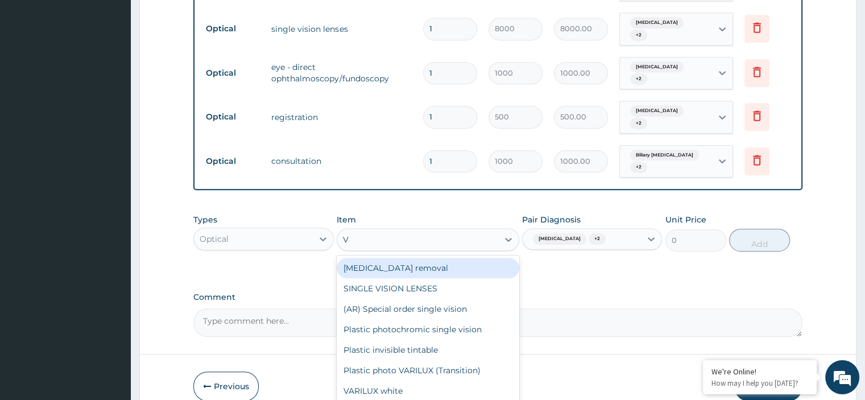
scroll to position [580, 0]
click at [392, 297] on div "(AR) Special order single vision" at bounding box center [427, 307] width 182 height 20
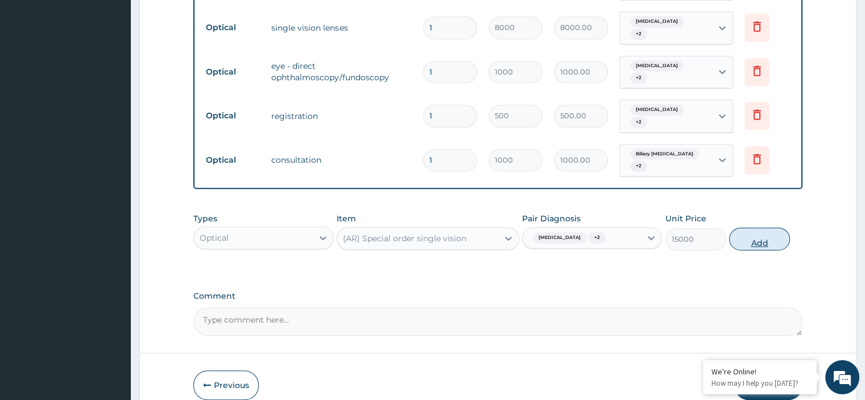
click at [762, 227] on button "Add" at bounding box center [759, 238] width 61 height 23
type input "0"
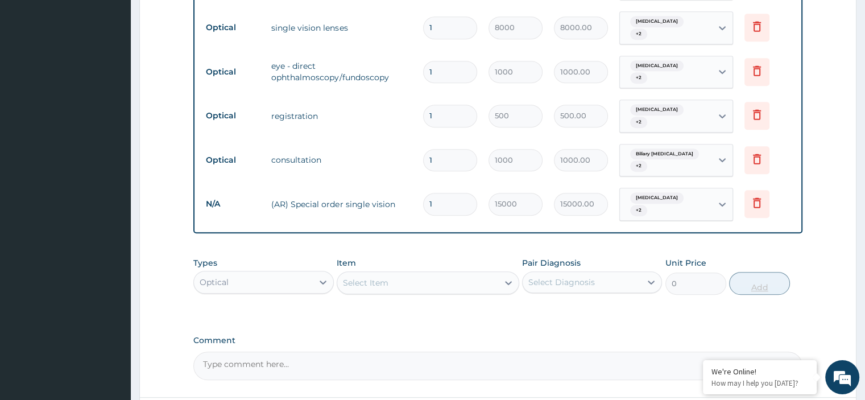
click at [288, 66] on tr "Optical eye - direct ophthalmoscopy/fundoscopy 1 1000 1000.00 Dry eyes + 2 Dele…" at bounding box center [497, 72] width 595 height 44
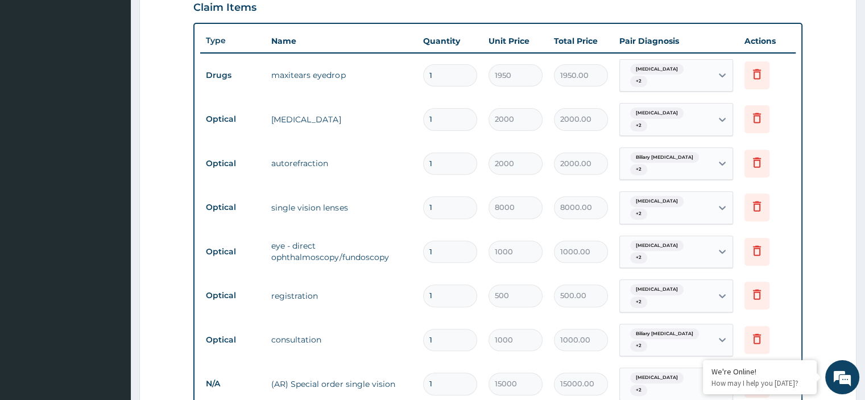
scroll to position [401, 0]
click at [751, 194] on icon at bounding box center [756, 206] width 25 height 28
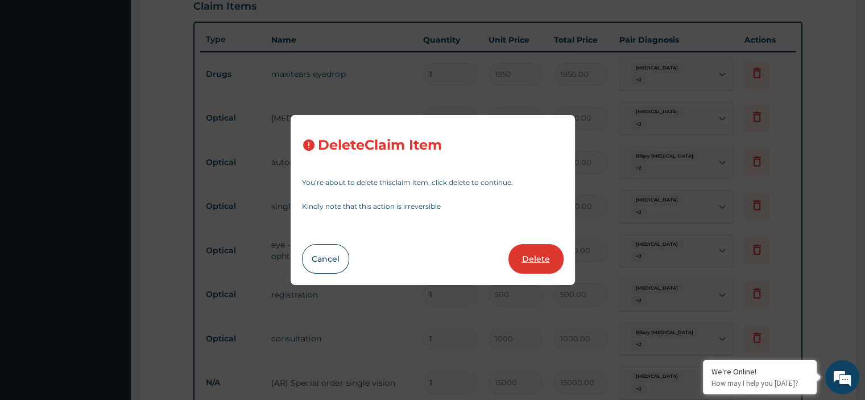
click at [542, 254] on button "Delete" at bounding box center [535, 259] width 55 height 30
type input "1000"
type input "1000.00"
type input "500"
type input "500.00"
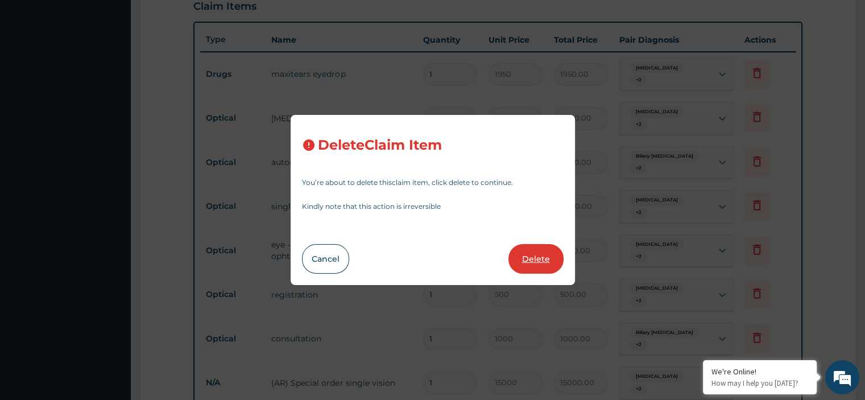
type input "1000"
type input "1000.00"
type input "15000"
type input "15000.00"
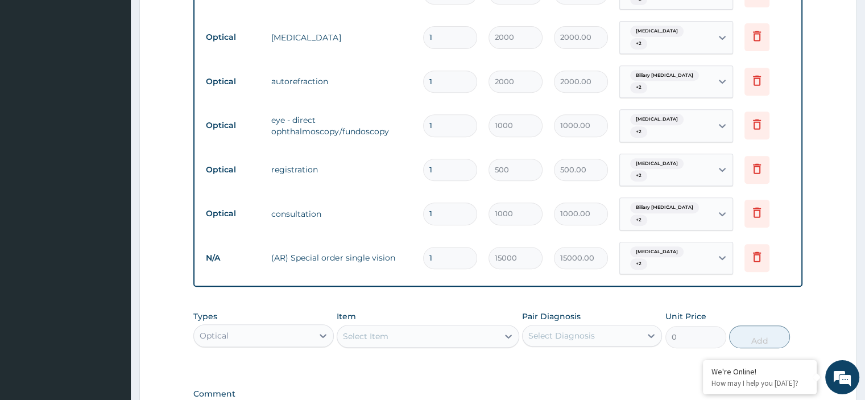
scroll to position [599, 0]
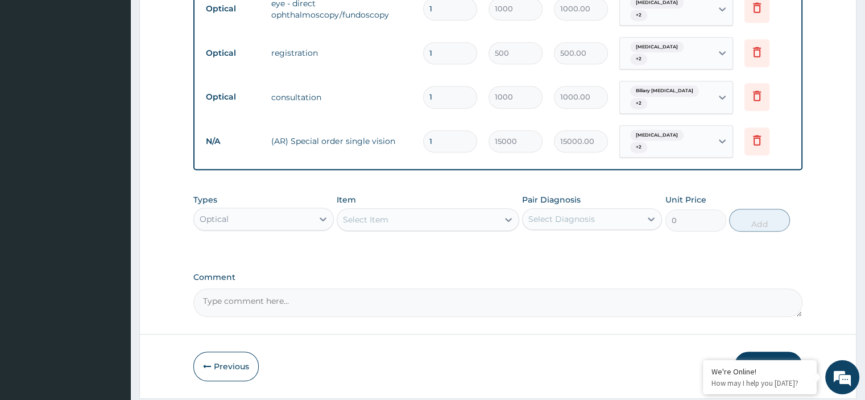
click at [770, 351] on button "Submit" at bounding box center [768, 366] width 68 height 30
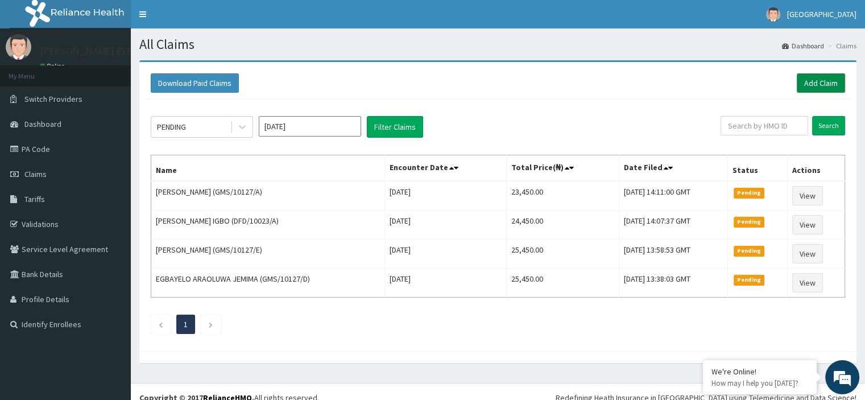
click at [829, 82] on link "Add Claim" at bounding box center [820, 82] width 48 height 19
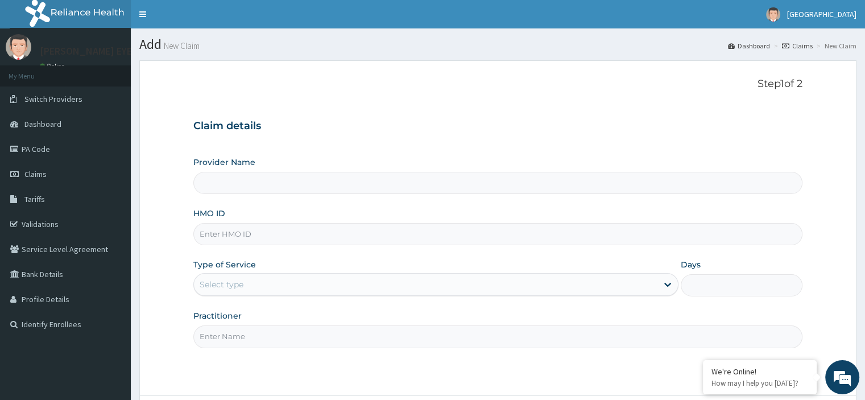
click at [296, 230] on input "HMO ID" at bounding box center [497, 234] width 608 height 22
type input "[PERSON_NAME] EYE CLINIC"
paste input "GMS/10127/B"
type input "GMS/10127/B"
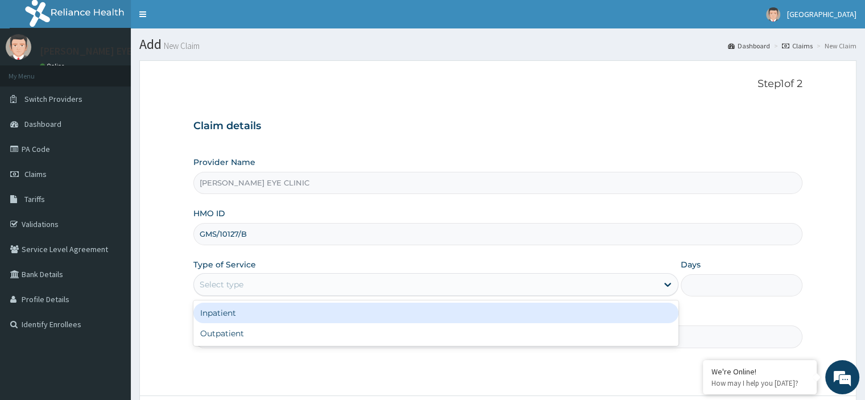
click at [234, 339] on div "Outpatient" at bounding box center [435, 333] width 485 height 20
type input "1"
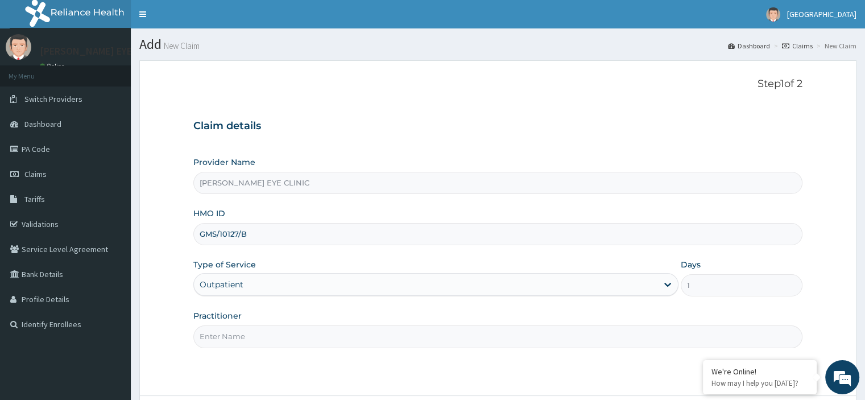
click at [344, 335] on input "Practitioner" at bounding box center [497, 336] width 608 height 22
type input "DOC CHIAMAKA"
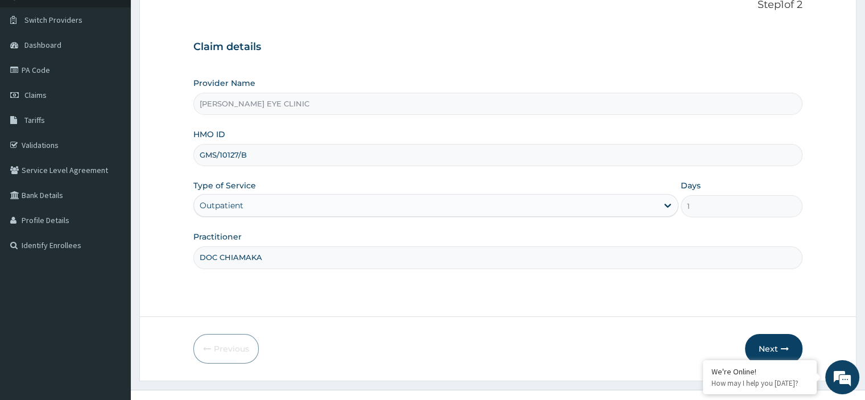
scroll to position [97, 0]
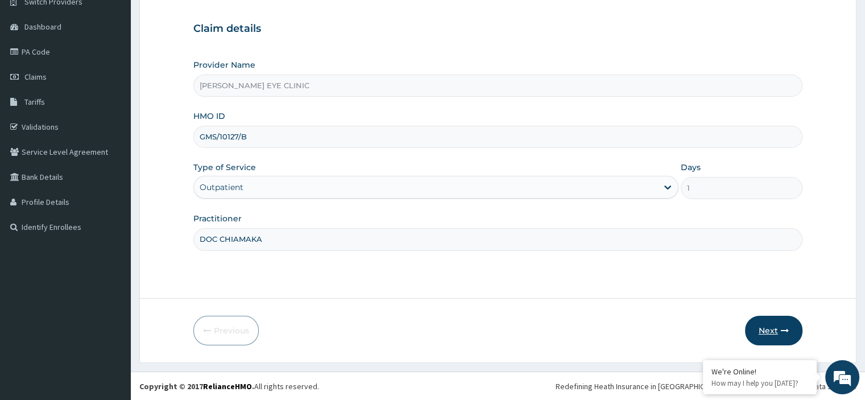
click at [770, 323] on button "Next" at bounding box center [773, 330] width 57 height 30
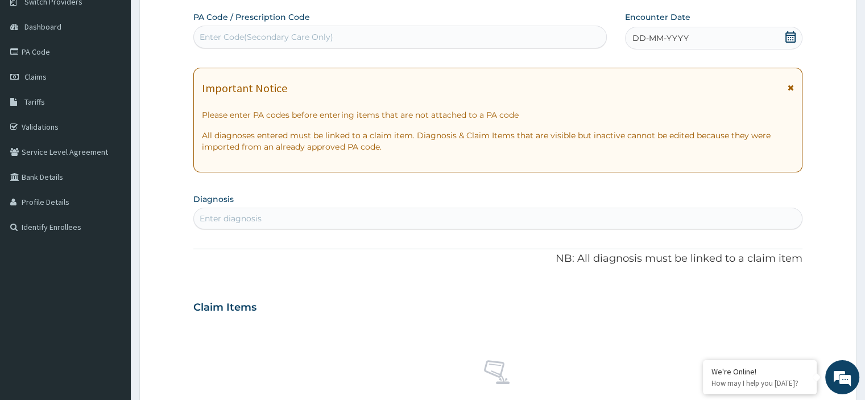
paste input "PA/34FA83"
type input "PA/34FA83"
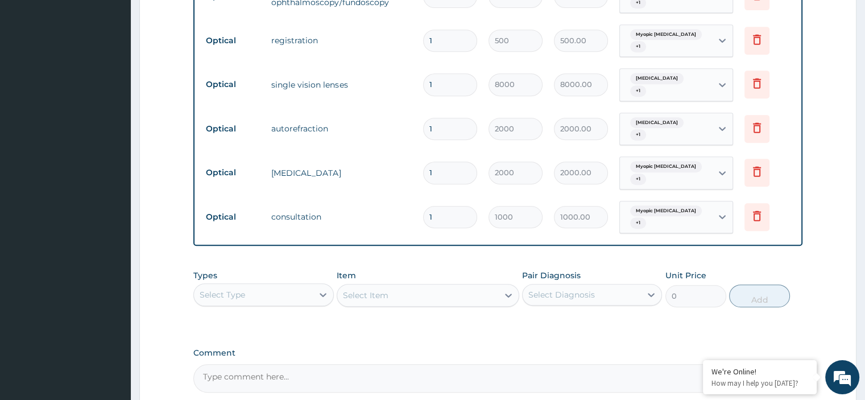
scroll to position [529, 0]
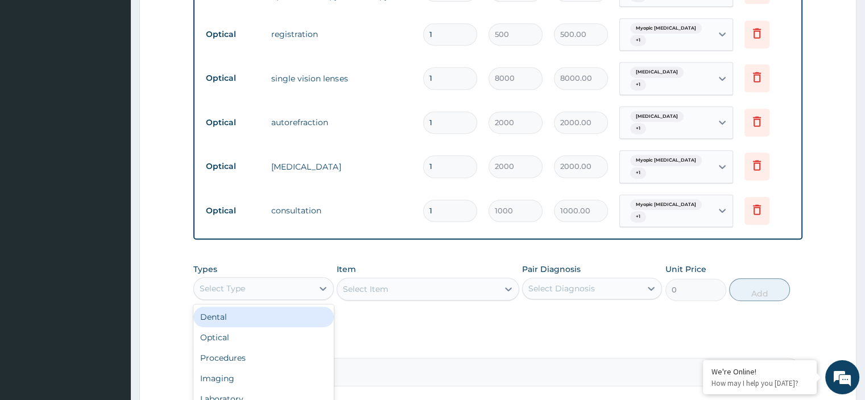
click at [206, 327] on div "Optical" at bounding box center [263, 337] width 140 height 20
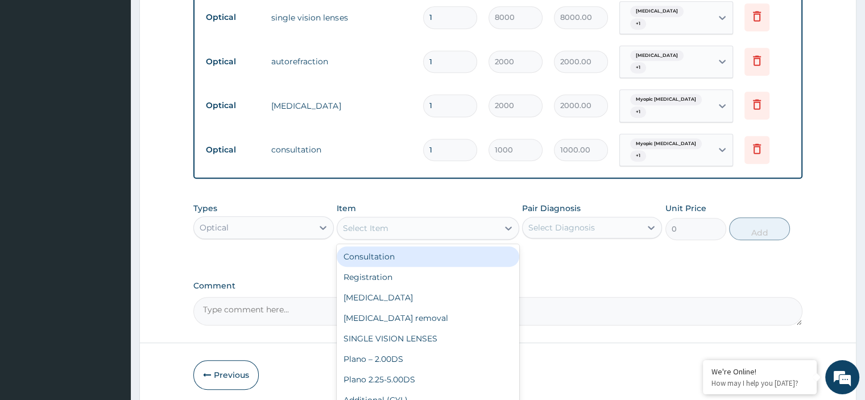
scroll to position [591, 0]
type input "S"
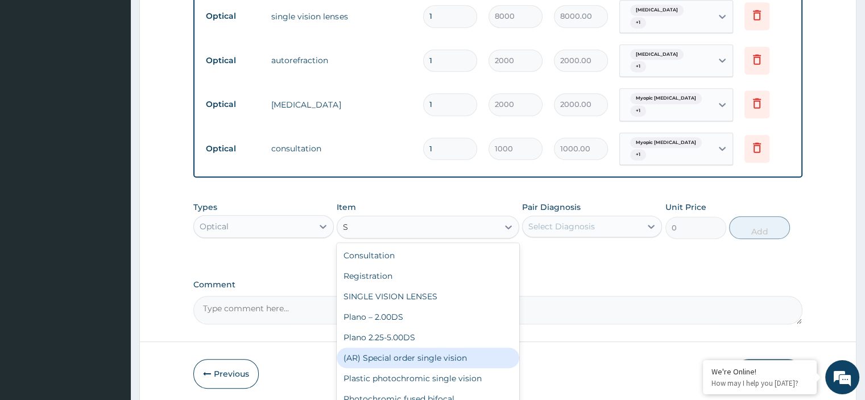
click at [375, 347] on div "(AR) Special order single vision" at bounding box center [427, 357] width 182 height 20
type input "15000"
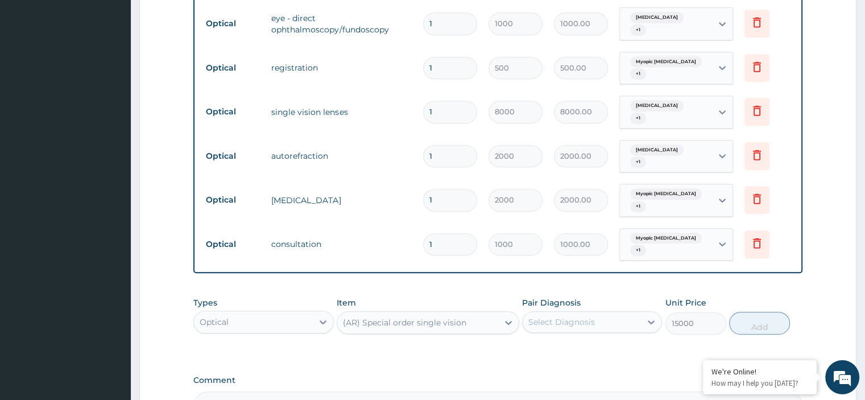
scroll to position [498, 0]
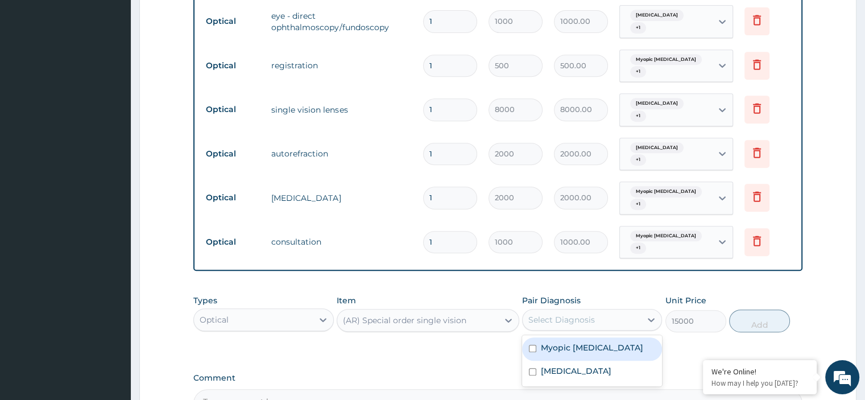
click at [534, 344] on input "checkbox" at bounding box center [532, 347] width 7 height 7
checkbox input "true"
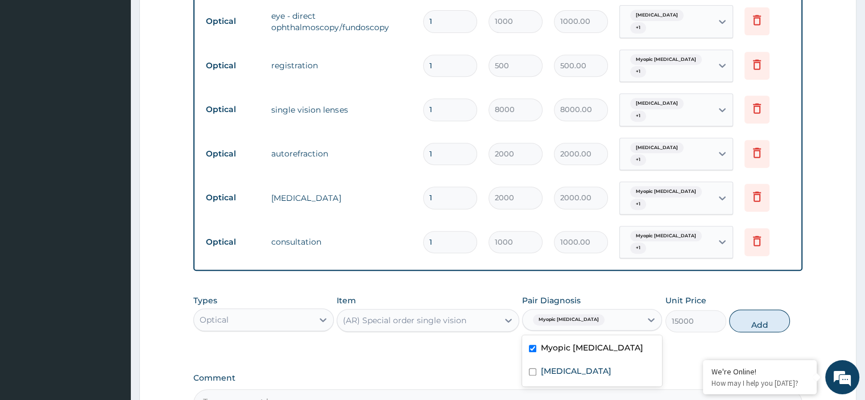
click at [533, 368] on input "checkbox" at bounding box center [532, 371] width 7 height 7
checkbox input "true"
click at [758, 309] on button "Add" at bounding box center [759, 320] width 61 height 23
type input "0"
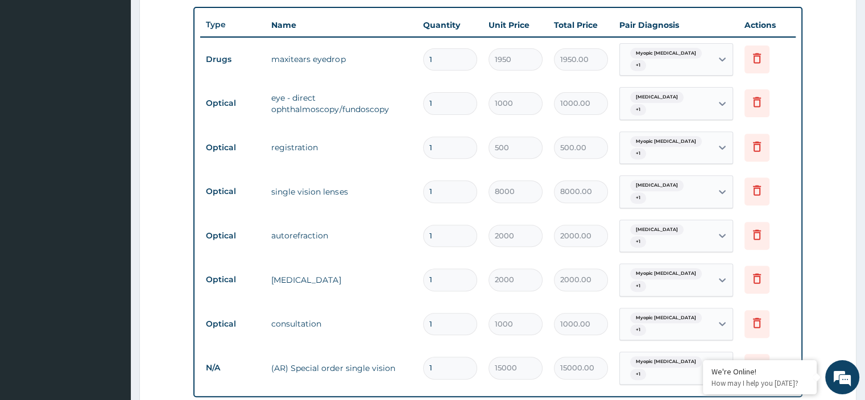
scroll to position [416, 0]
click at [760, 191] on icon at bounding box center [756, 192] width 25 height 28
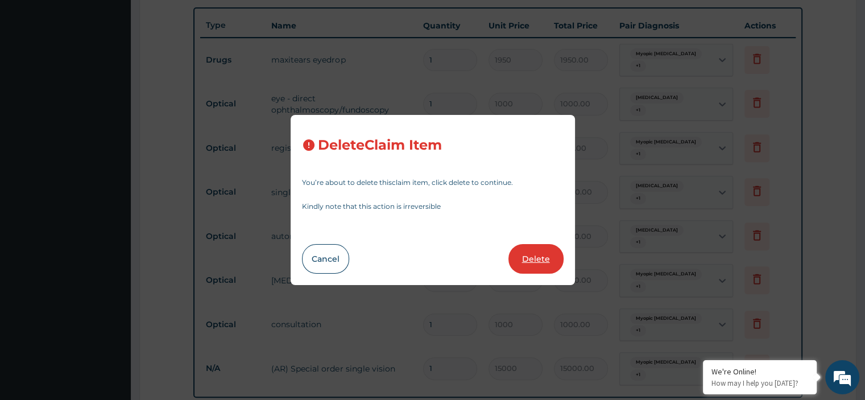
click at [549, 257] on button "Delete" at bounding box center [535, 259] width 55 height 30
type input "2000"
type input "2000.00"
type input "1000"
type input "1000.00"
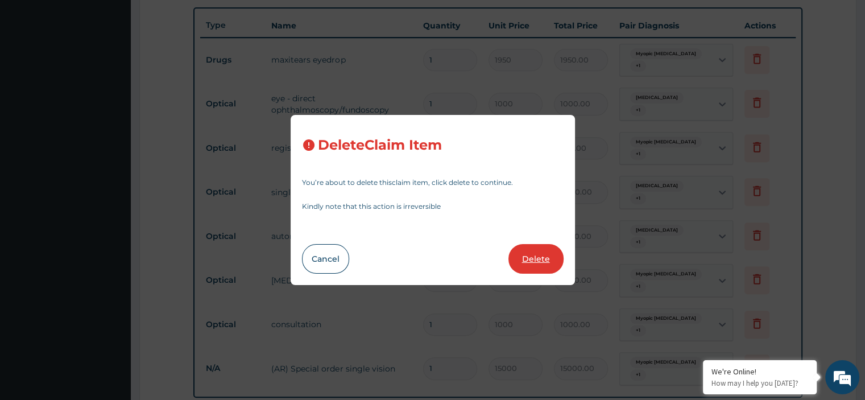
type input "15000"
type input "15000.00"
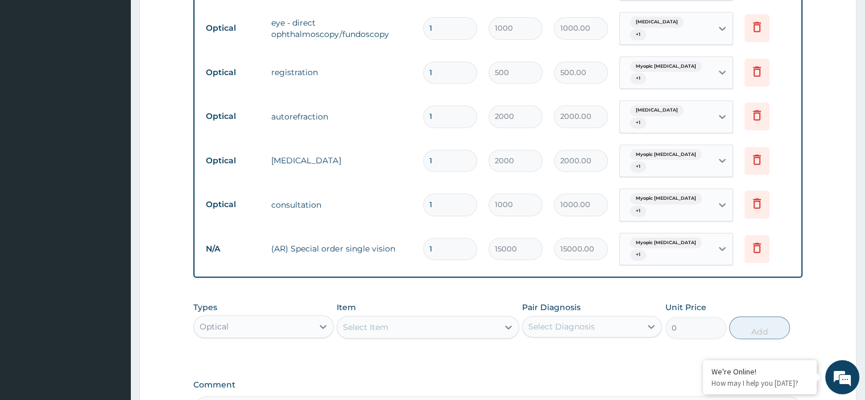
scroll to position [622, 0]
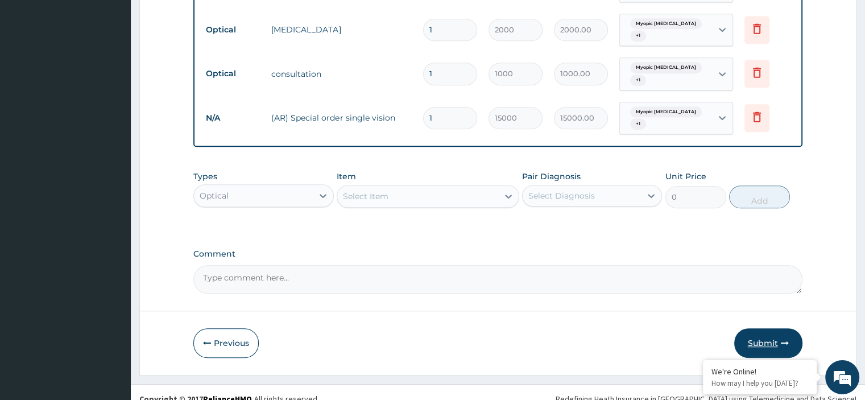
click at [772, 333] on button "Submit" at bounding box center [768, 343] width 68 height 30
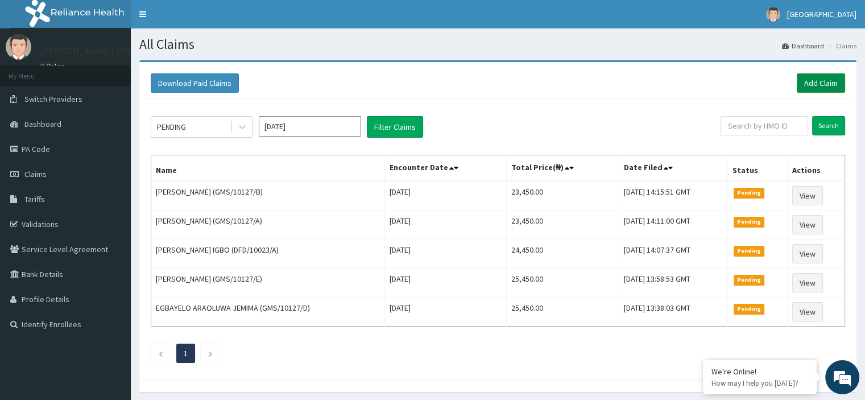
click at [803, 83] on link "Add Claim" at bounding box center [820, 82] width 48 height 19
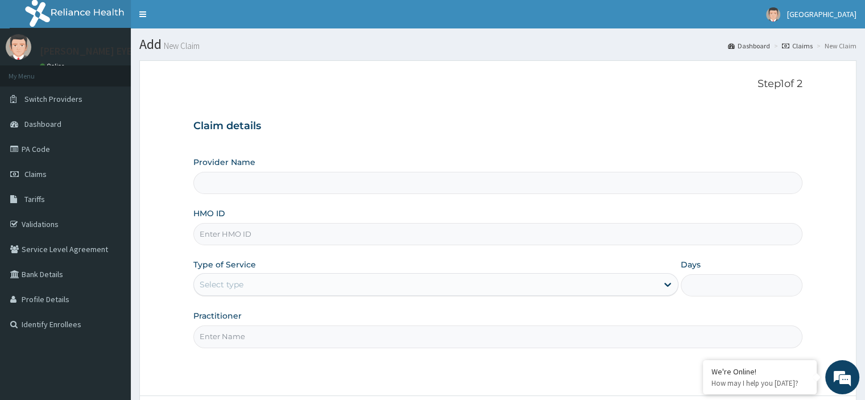
click at [228, 240] on input "HMO ID" at bounding box center [497, 234] width 608 height 22
type input "PAVIK EYE CLINIC"
paste input "GMS/10127/C"
type input "GMS/10127/C"
click at [236, 268] on label "Type of Service" at bounding box center [224, 264] width 63 height 11
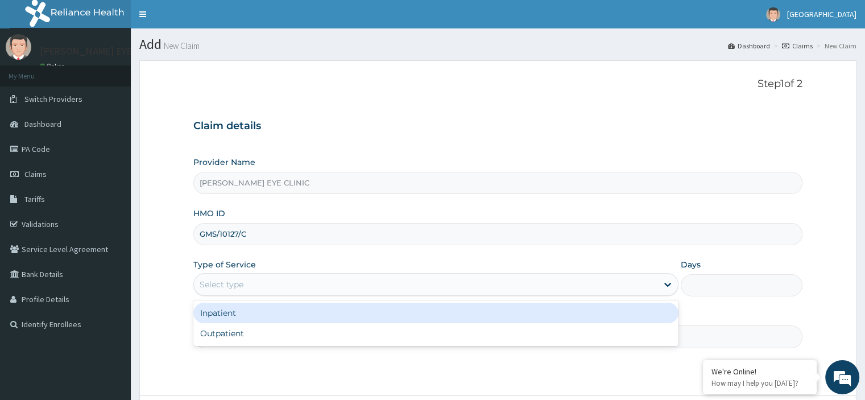
click at [237, 281] on div "Select type" at bounding box center [222, 284] width 44 height 11
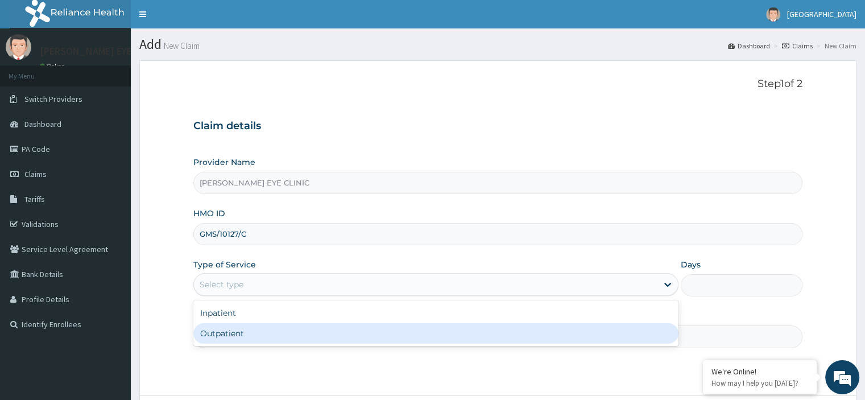
click at [224, 333] on div "Outpatient" at bounding box center [435, 333] width 485 height 20
type input "1"
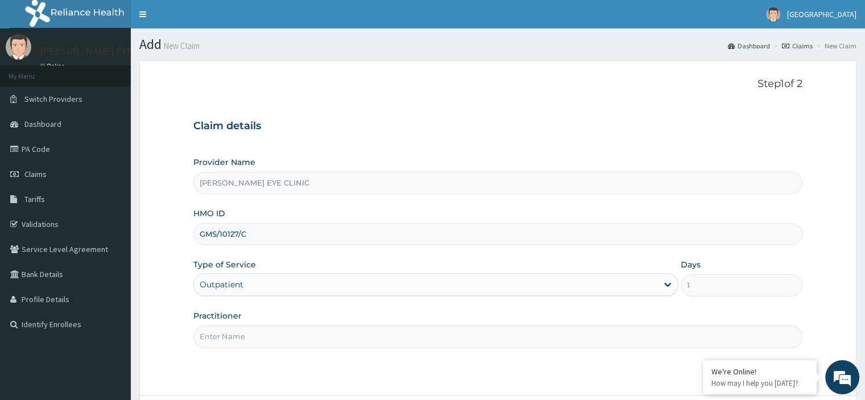
click at [224, 338] on input "Practitioner" at bounding box center [497, 336] width 608 height 22
type input "DOC CHIAMAKA"
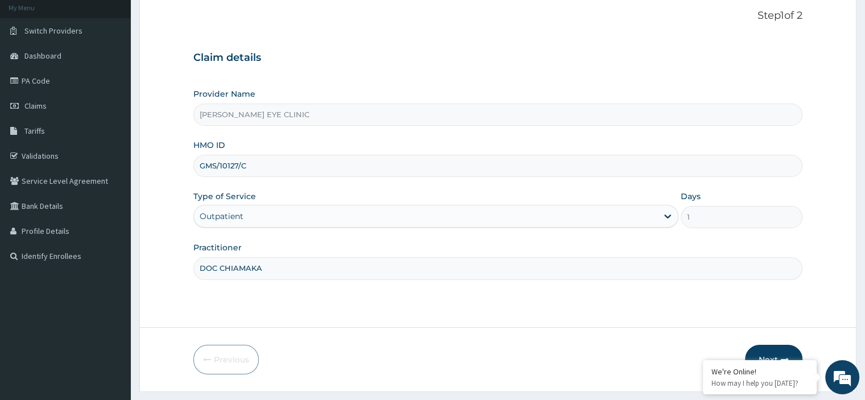
scroll to position [97, 0]
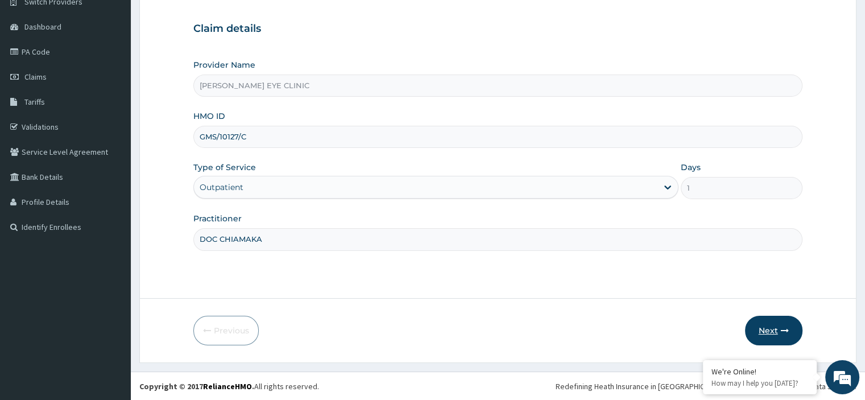
click at [774, 334] on button "Next" at bounding box center [773, 330] width 57 height 30
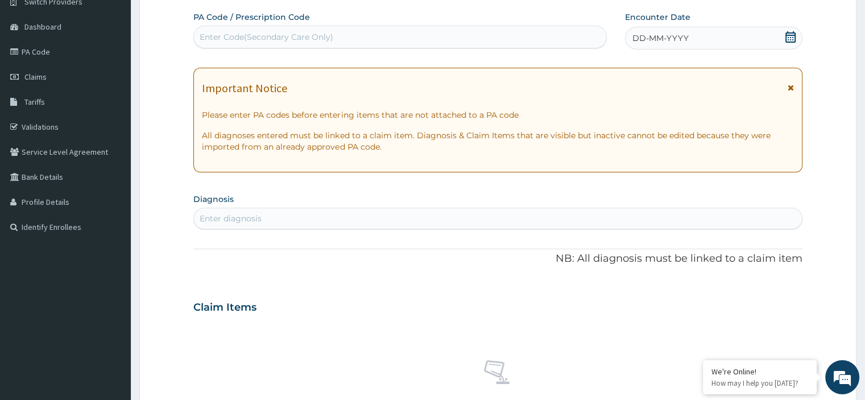
paste input "PA/B84EE0"
type input "PA/B84EE0"
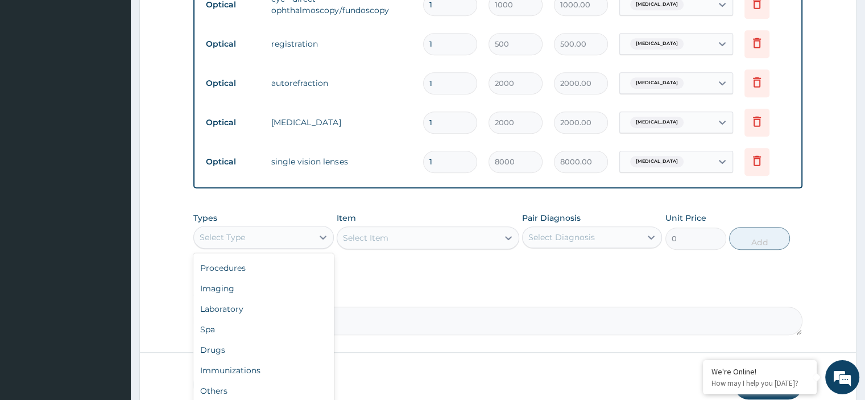
scroll to position [532, 0]
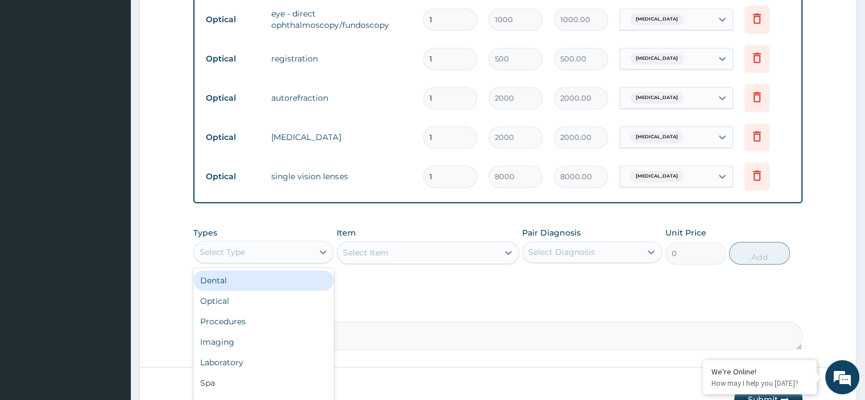
click at [215, 300] on div "Optical" at bounding box center [263, 300] width 140 height 20
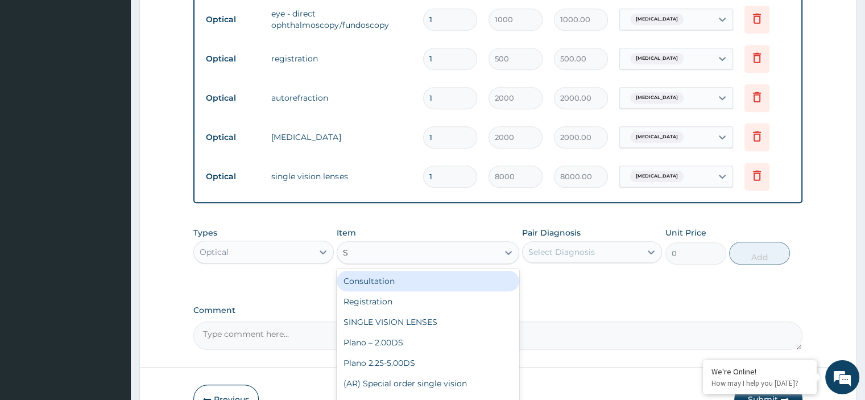
type input "SI"
click at [441, 300] on div "(AR) Special order single vision" at bounding box center [427, 301] width 182 height 20
type input "15000"
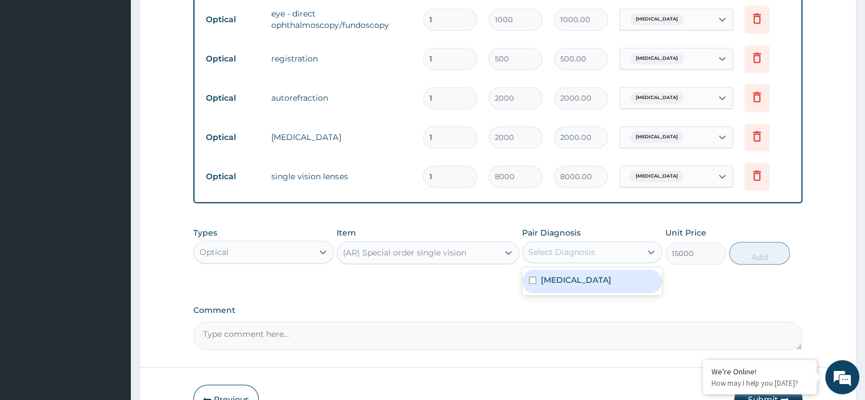
click at [610, 279] on div "Photophobia" at bounding box center [592, 280] width 140 height 23
checkbox input "true"
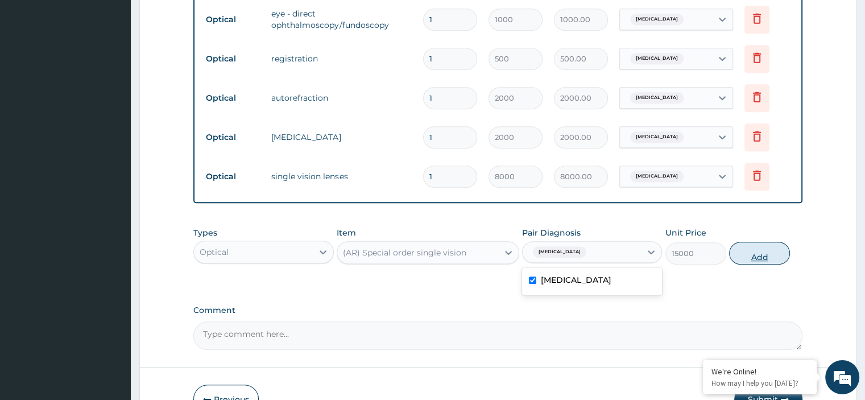
click at [775, 248] on button "Add" at bounding box center [759, 253] width 61 height 23
type input "0"
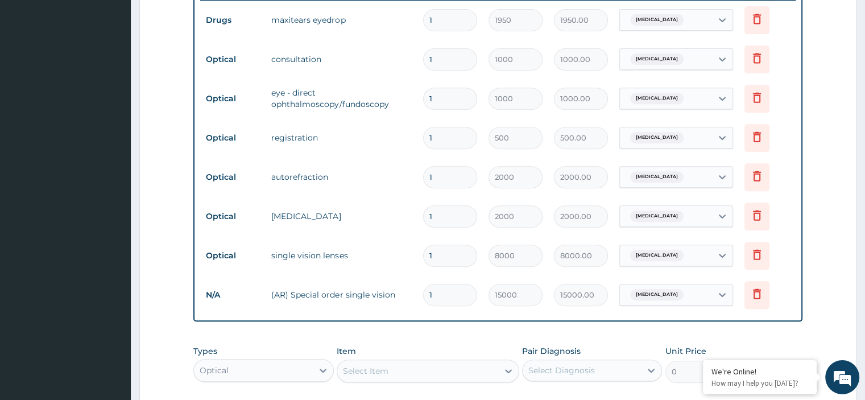
scroll to position [449, 0]
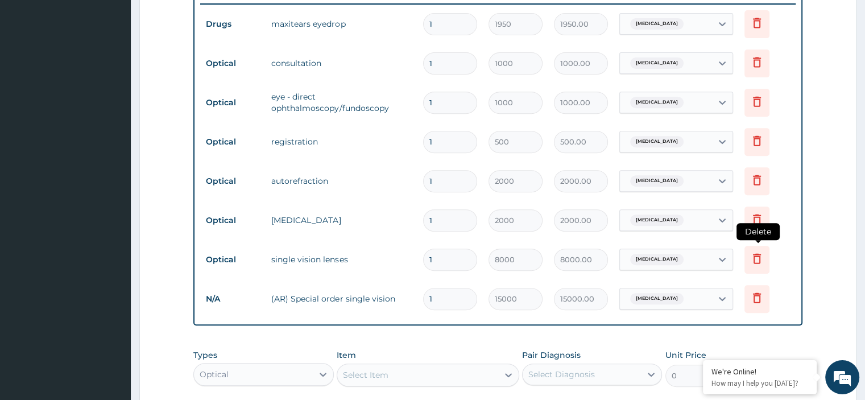
click at [755, 261] on icon at bounding box center [757, 258] width 14 height 14
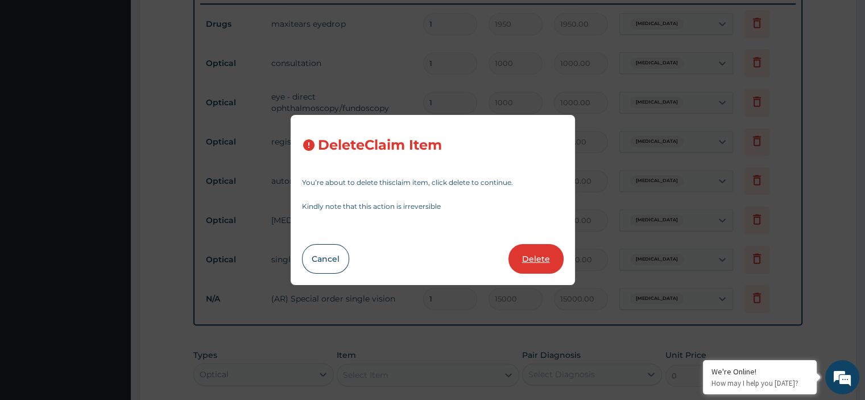
click at [532, 250] on button "Delete" at bounding box center [535, 259] width 55 height 30
type input "15000"
type input "15000.00"
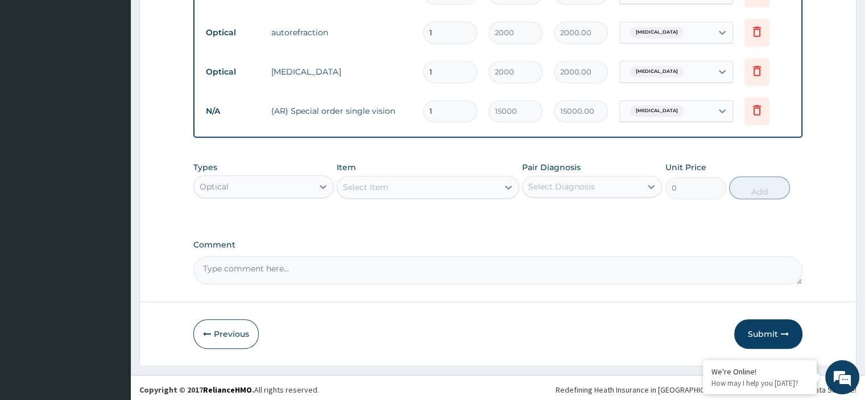
scroll to position [599, 0]
click at [770, 328] on button "Submit" at bounding box center [768, 333] width 68 height 30
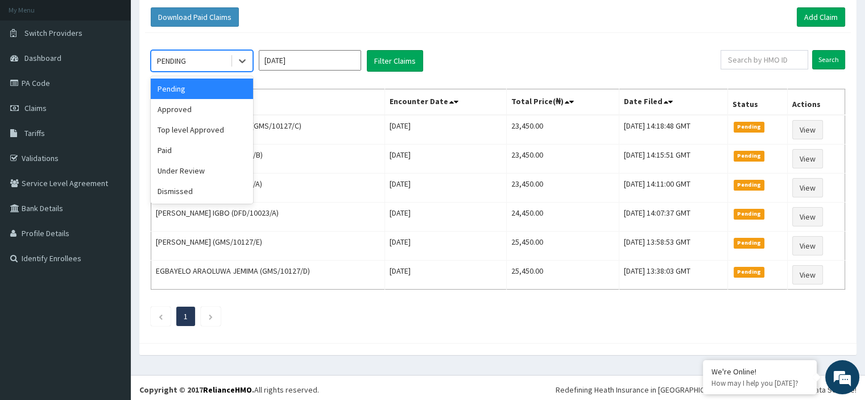
click at [197, 102] on div "Approved" at bounding box center [202, 109] width 102 height 20
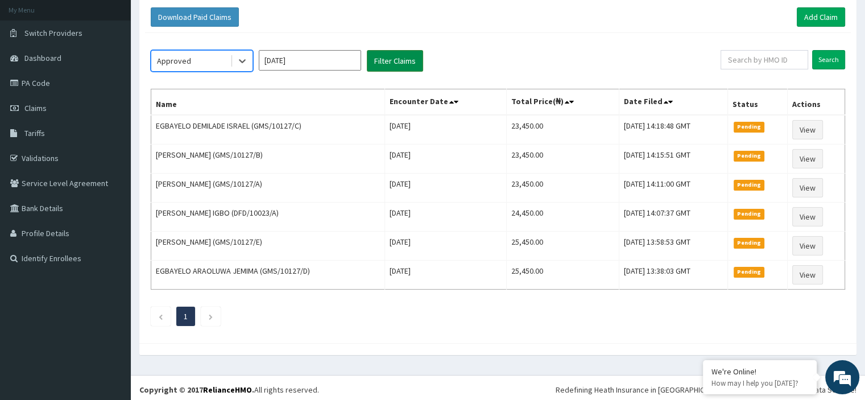
click at [394, 56] on button "Filter Claims" at bounding box center [395, 61] width 56 height 22
